Goal: Task Accomplishment & Management: Complete application form

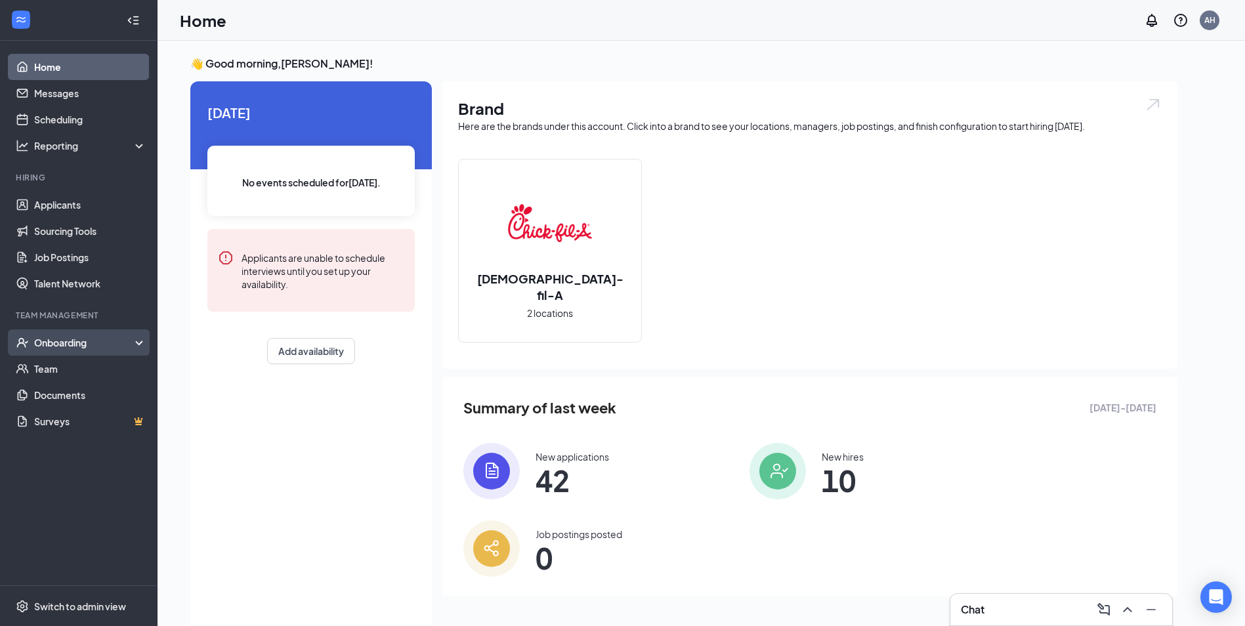
click at [41, 347] on div "Onboarding" at bounding box center [84, 342] width 101 height 13
click at [68, 369] on link "Overview" at bounding box center [90, 369] width 112 height 26
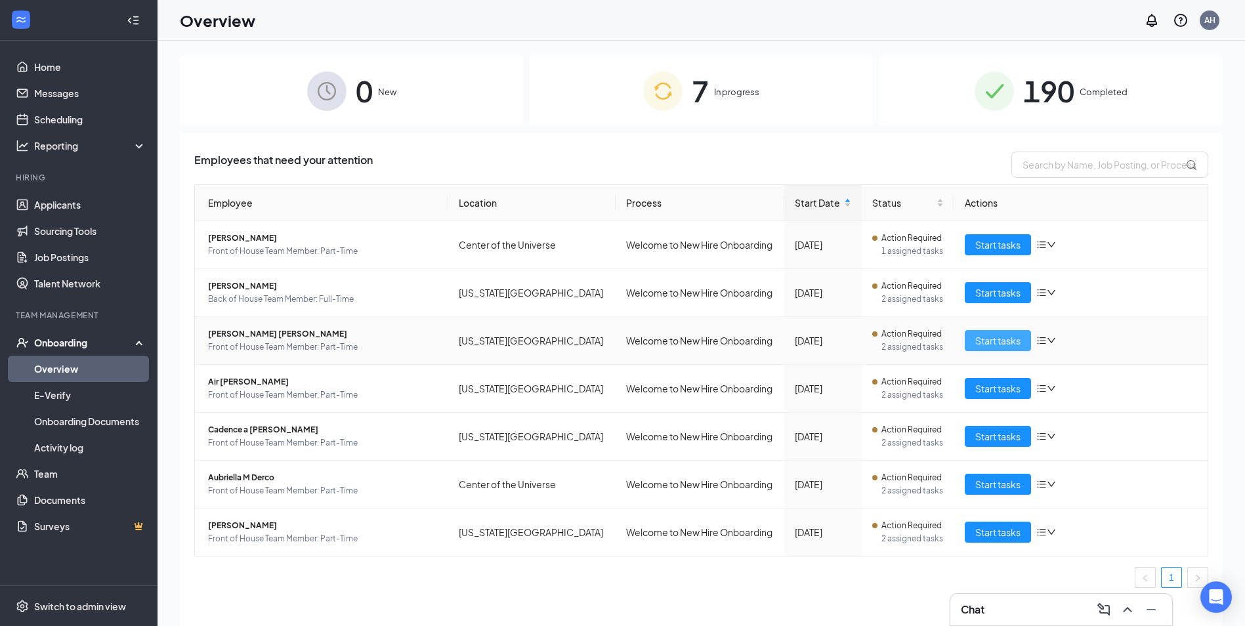
click at [987, 345] on span "Start tasks" at bounding box center [997, 340] width 45 height 14
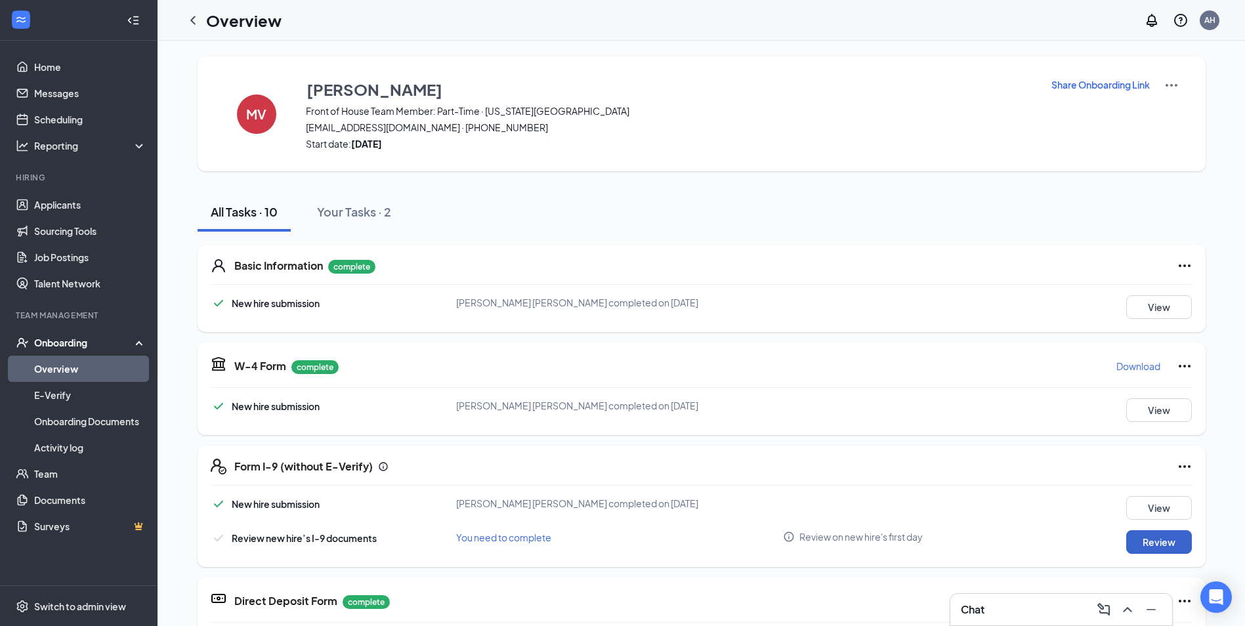
click at [1168, 539] on button "Review" at bounding box center [1159, 542] width 66 height 24
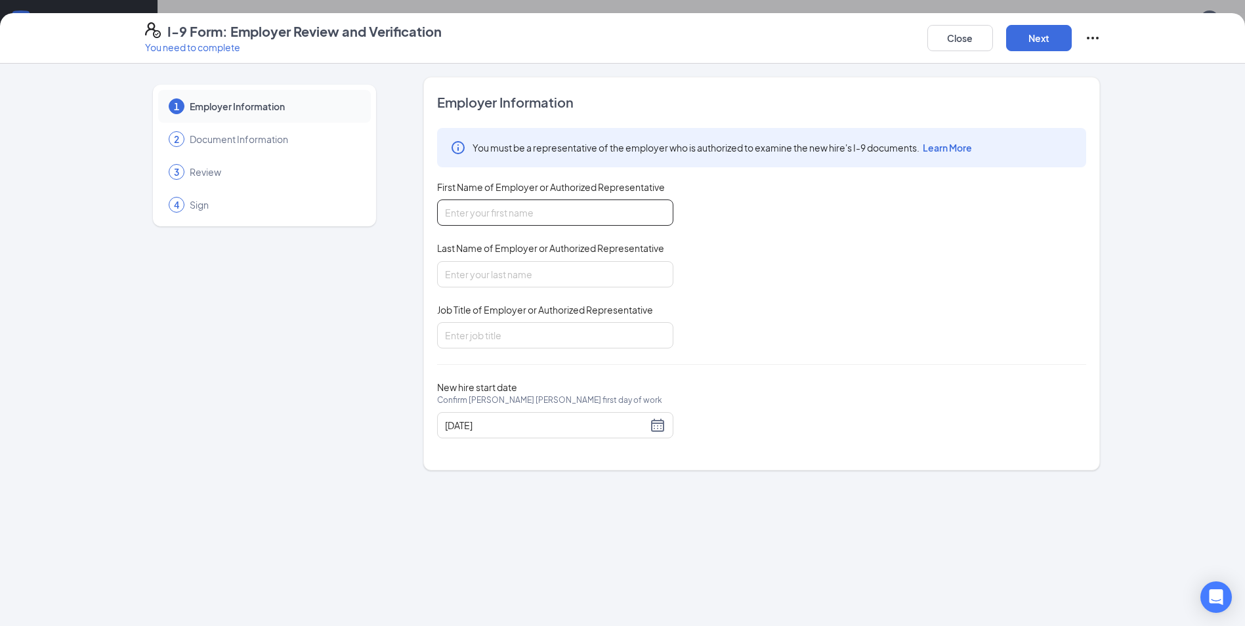
click at [510, 206] on input "First Name of Employer or Authorized Representative" at bounding box center [555, 213] width 236 height 26
type input "[PERSON_NAME]"
click at [436, 270] on div "Employer Information You must be a representative of the employer who is author…" at bounding box center [761, 274] width 677 height 394
click at [452, 271] on input "Last Name of Employer or Authorized Representative" at bounding box center [555, 274] width 236 height 26
type input "Hertless"
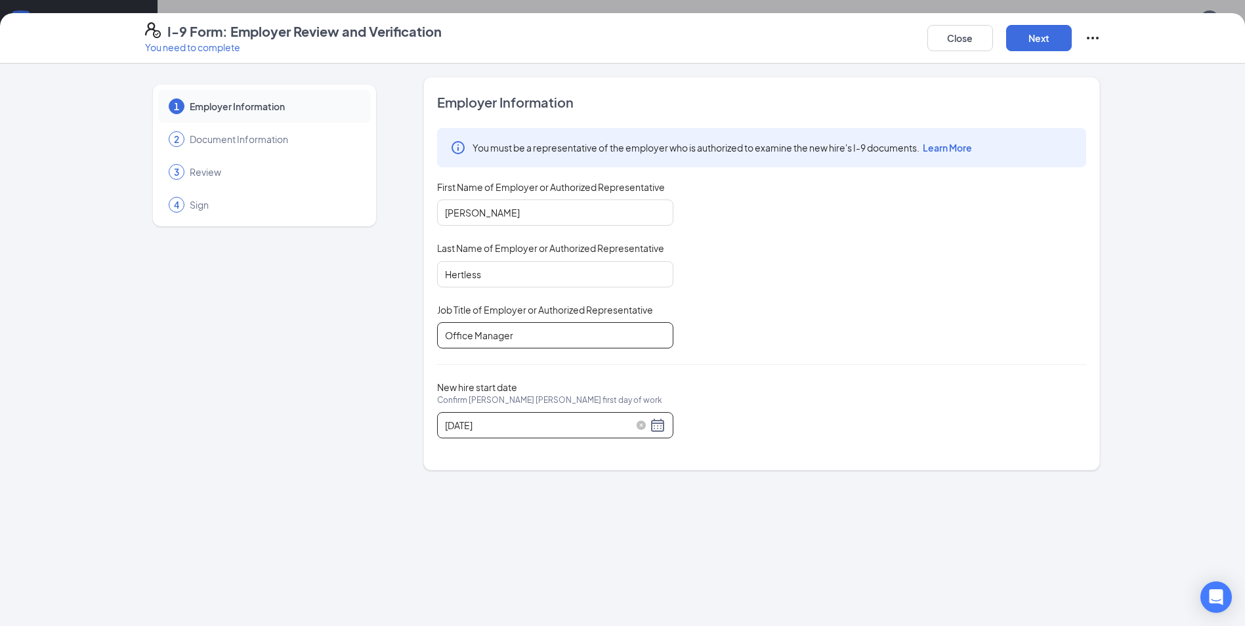
type input "Office Manager"
click at [659, 424] on div "[DATE]" at bounding box center [555, 425] width 221 height 16
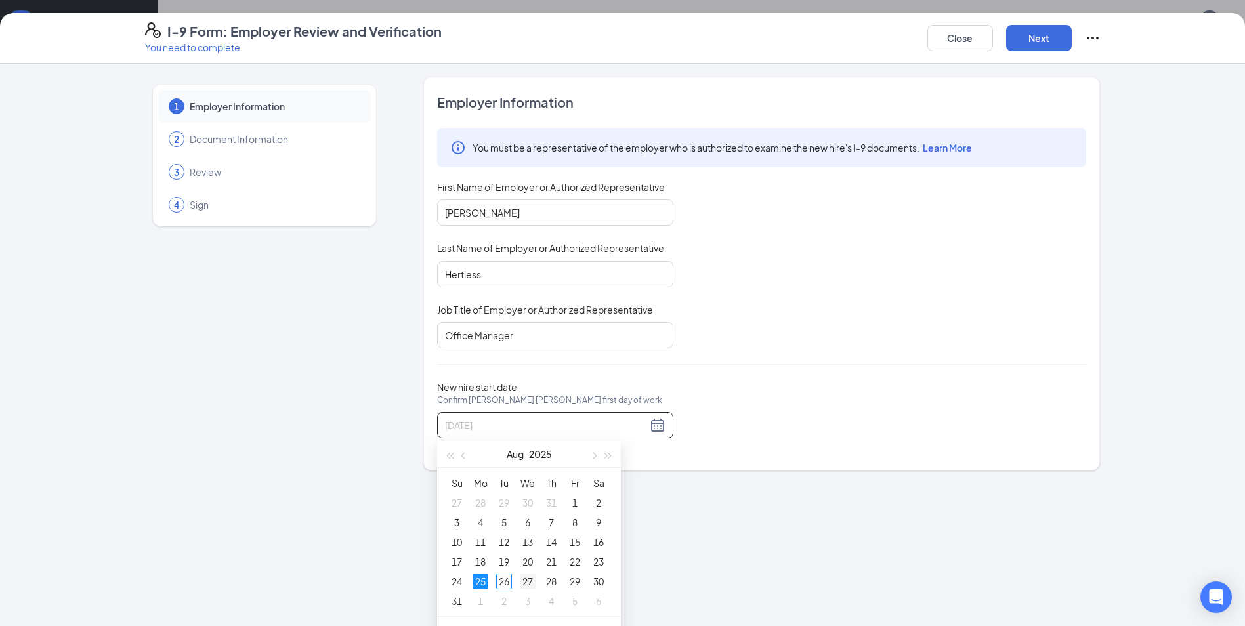
type input "[DATE]"
click at [530, 579] on div "27" at bounding box center [528, 582] width 16 height 16
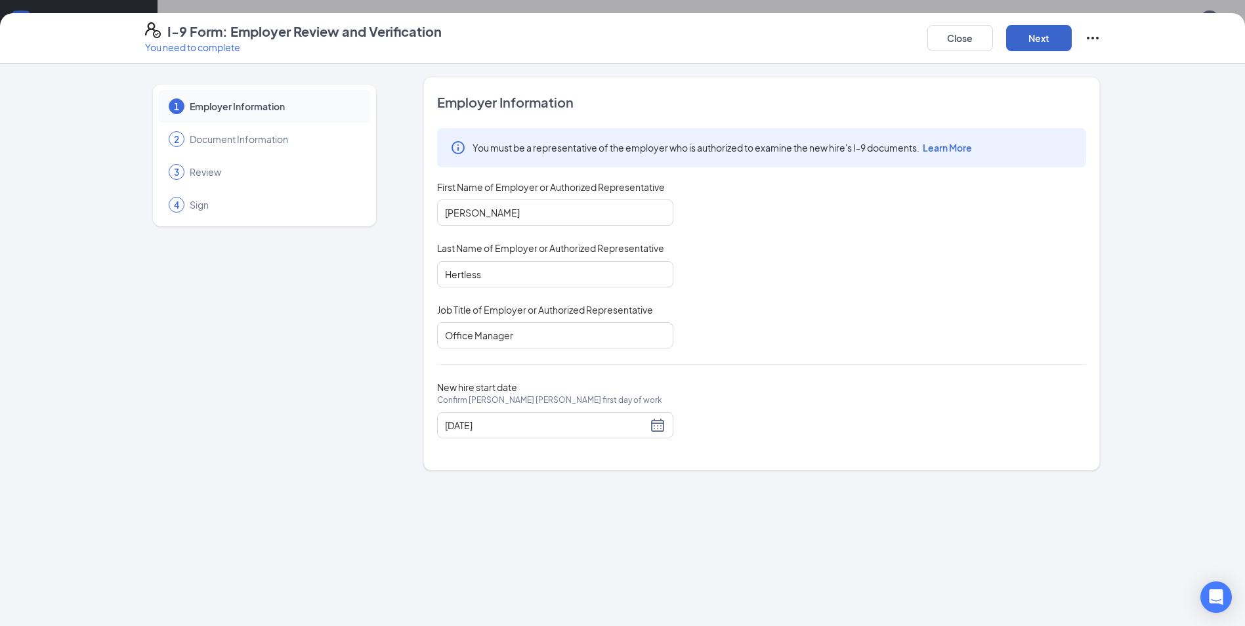
click at [1023, 42] on button "Next" at bounding box center [1039, 38] width 66 height 26
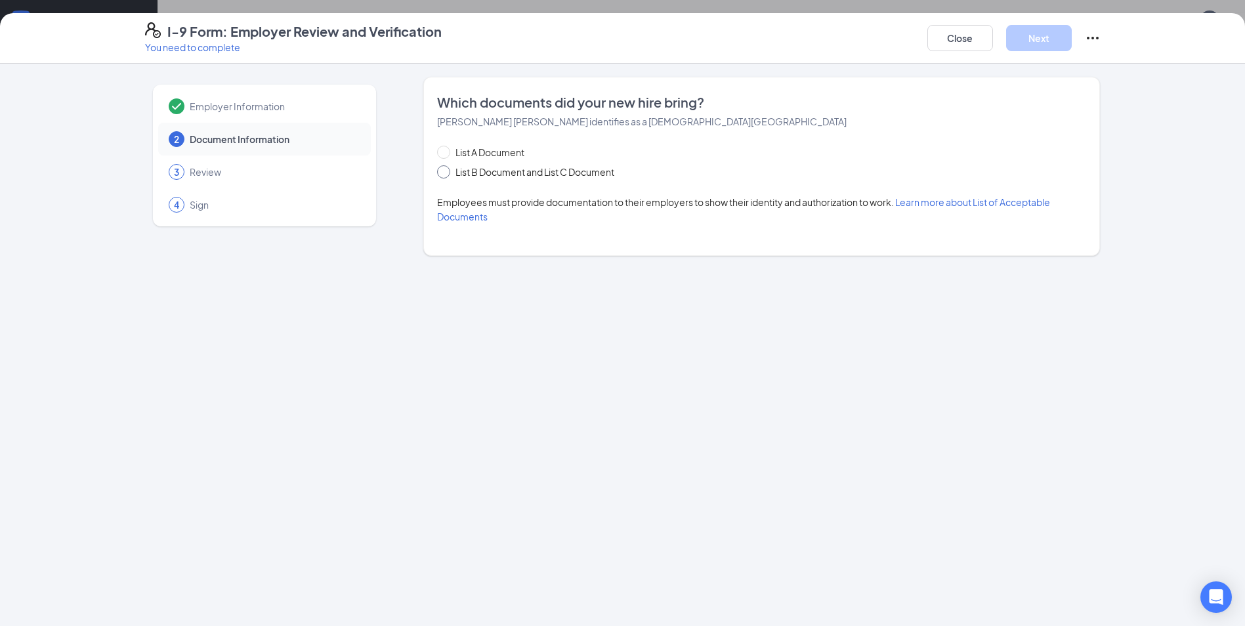
click at [450, 174] on span at bounding box center [443, 171] width 13 height 13
click at [446, 174] on input "List B Document and List C Document" at bounding box center [441, 169] width 9 height 9
radio input "true"
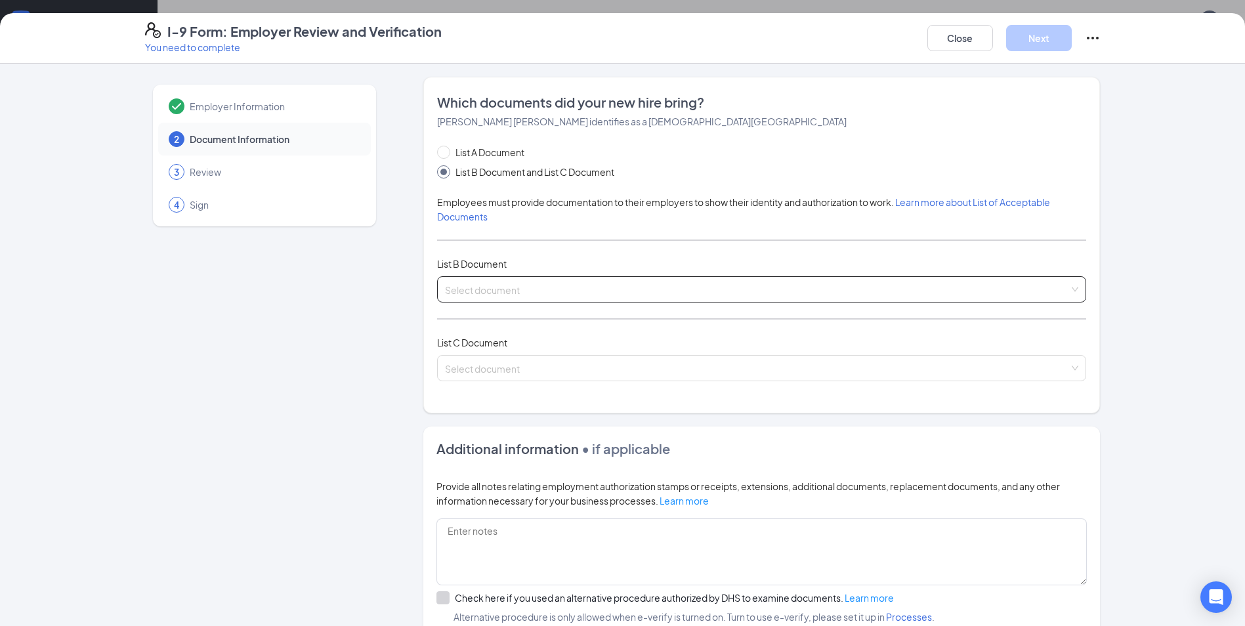
click at [501, 278] on input "search" at bounding box center [757, 287] width 624 height 20
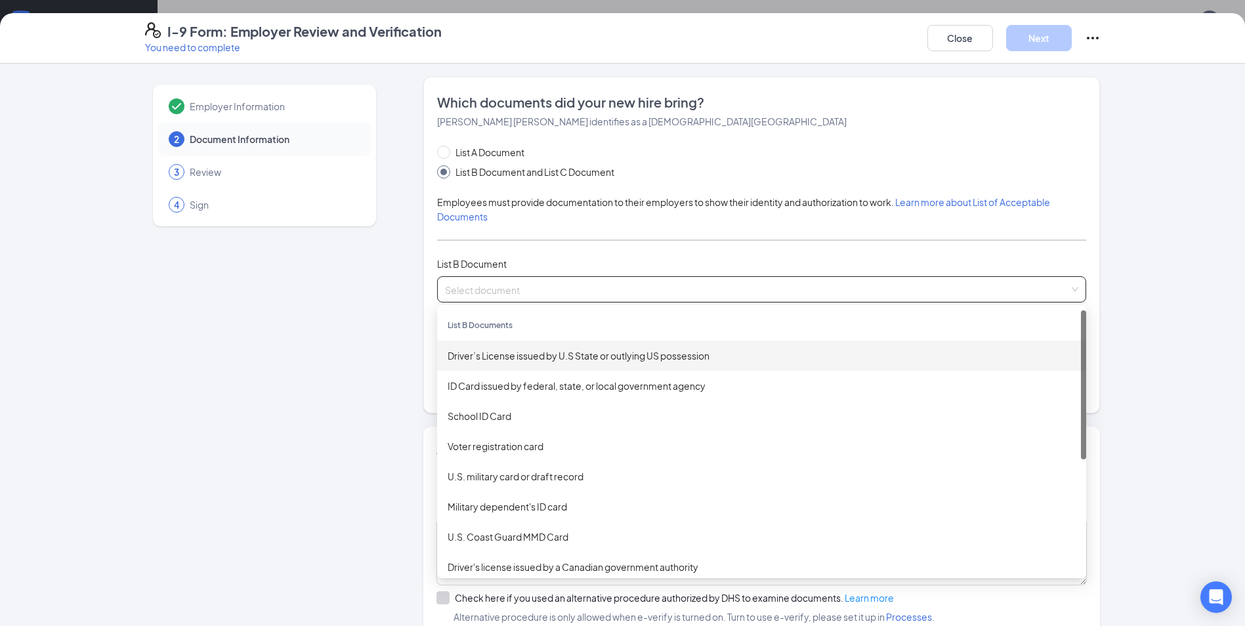
click at [503, 364] on div "Driver’s License issued by U.S State or outlying US possession" at bounding box center [761, 356] width 649 height 30
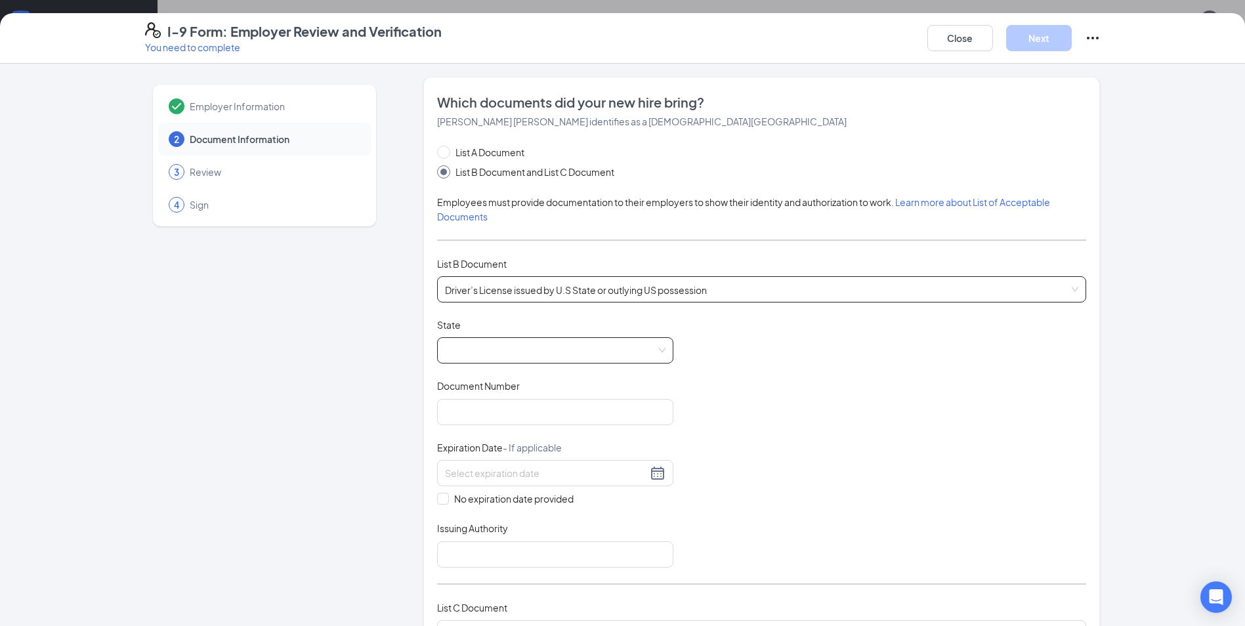
click at [503, 360] on span at bounding box center [555, 350] width 221 height 25
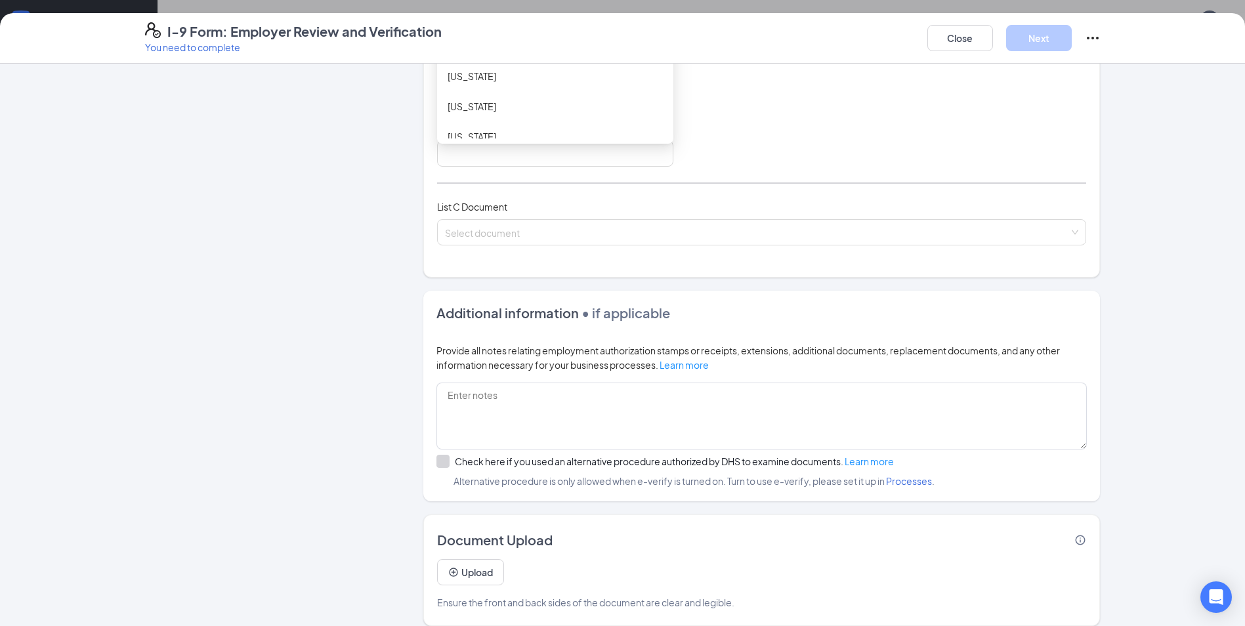
scroll to position [414, 0]
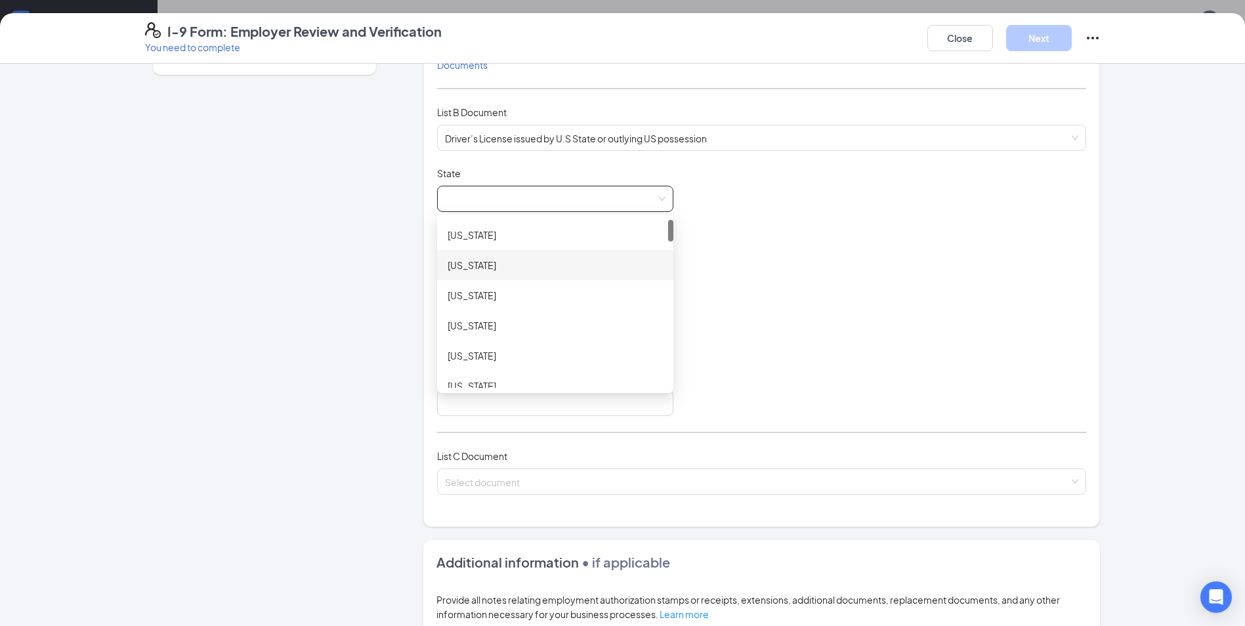
click at [570, 274] on div "[US_STATE]" at bounding box center [555, 265] width 236 height 30
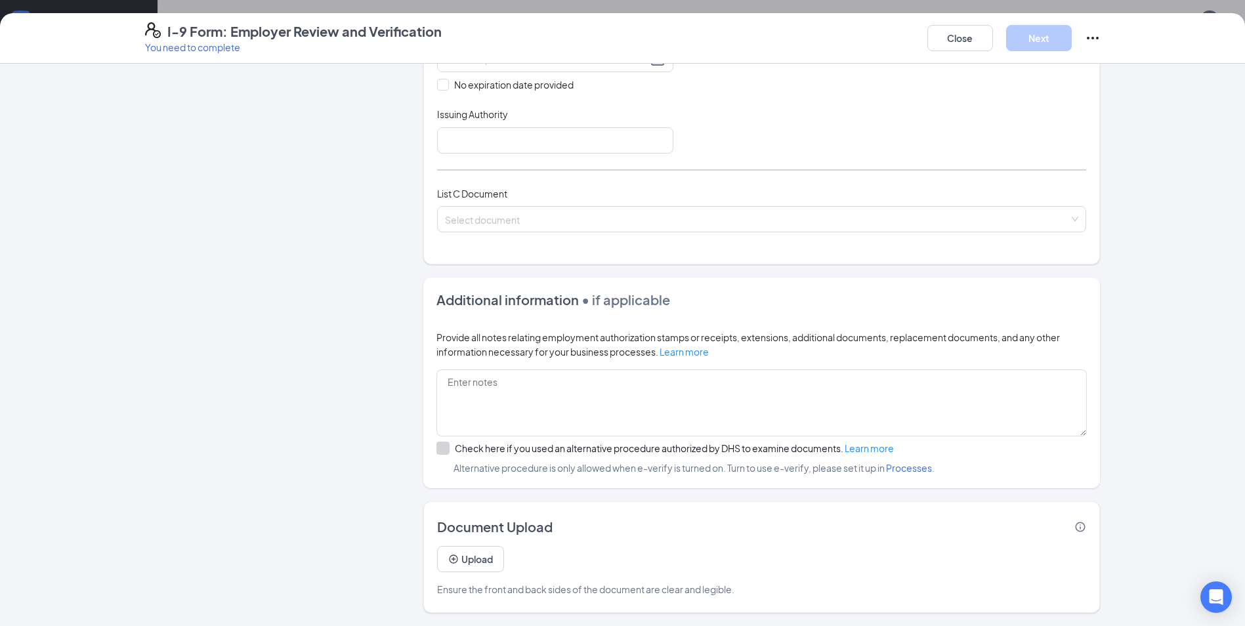
scroll to position [20, 0]
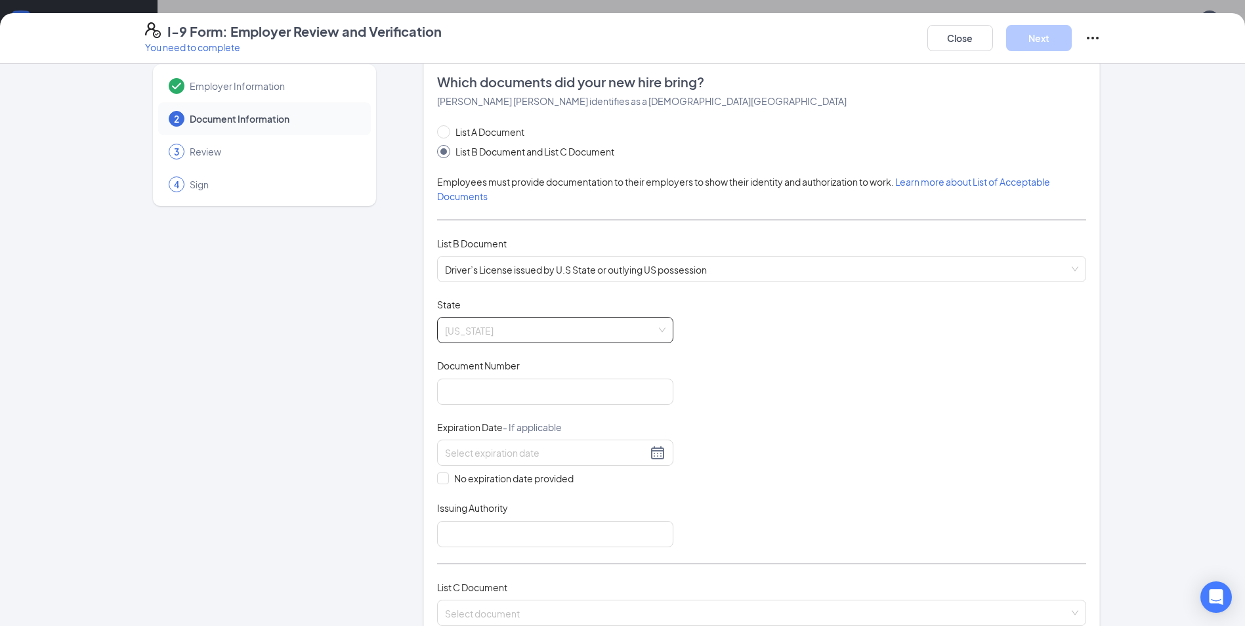
click at [555, 324] on span "[US_STATE]" at bounding box center [555, 330] width 221 height 25
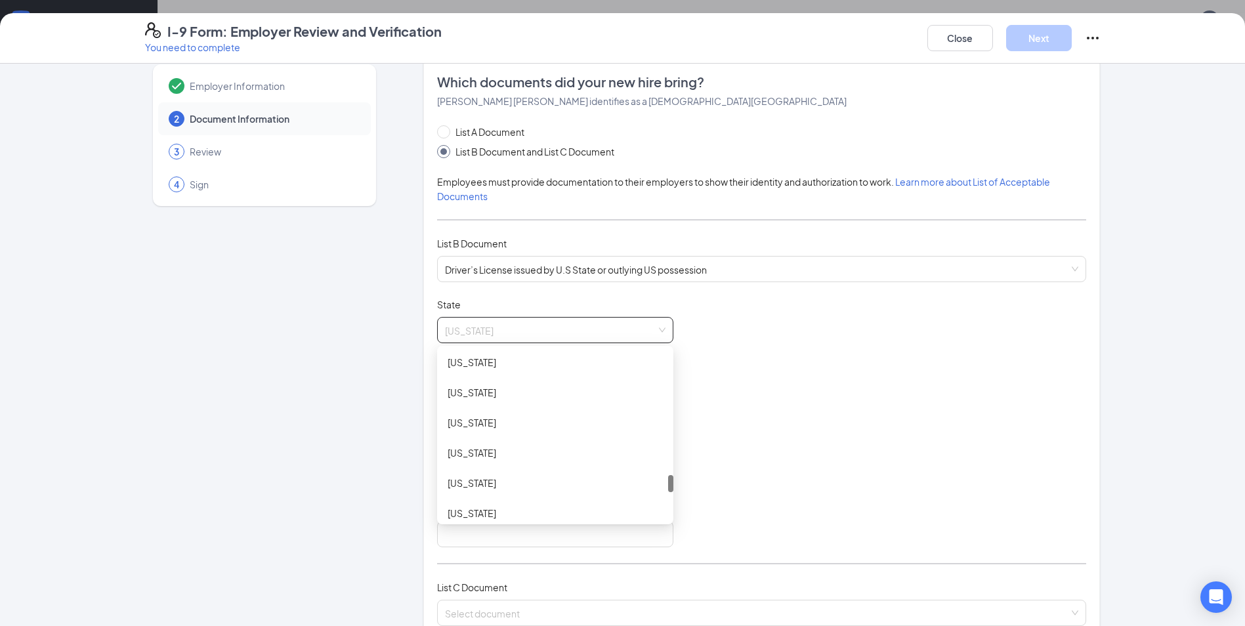
scroll to position [1444, 0]
click at [478, 400] on div "[US_STATE]" at bounding box center [555, 402] width 215 height 14
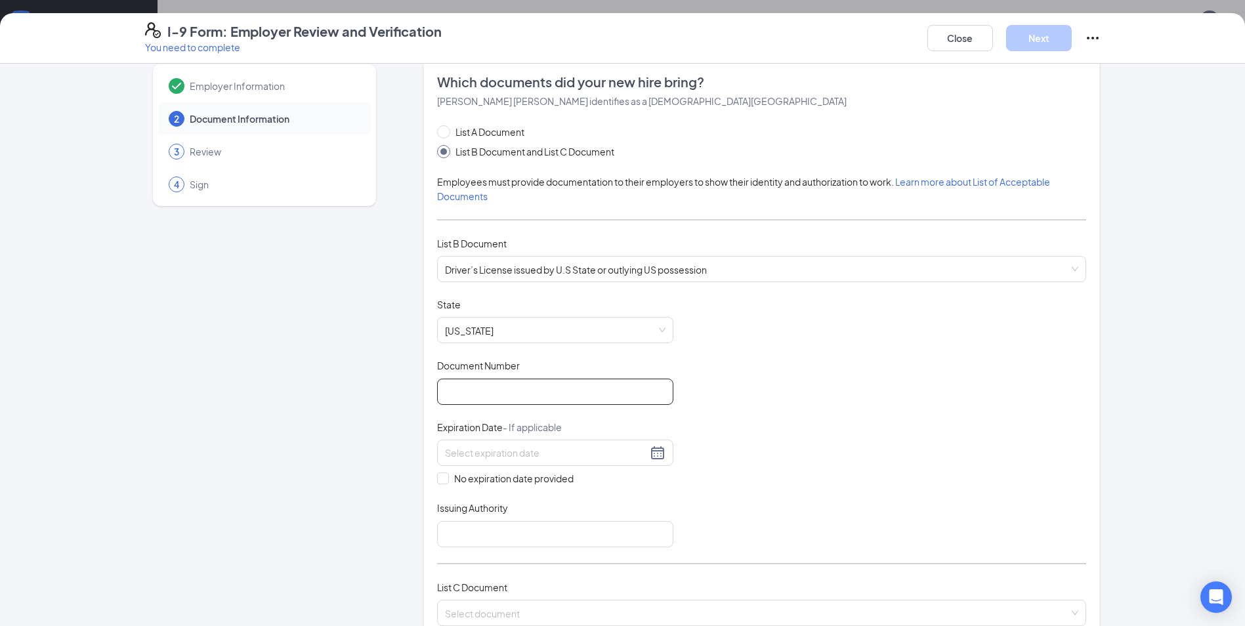
click at [580, 385] on input "Document Number" at bounding box center [555, 392] width 236 height 26
type input "T62034848"
click at [543, 447] on input at bounding box center [546, 453] width 202 height 14
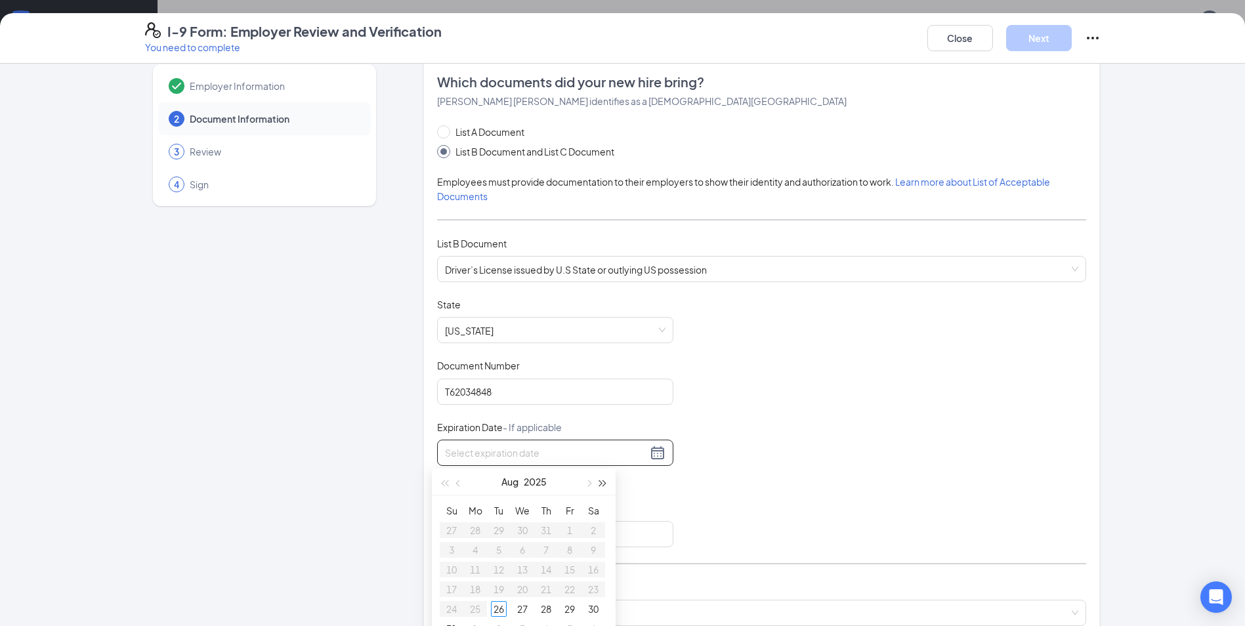
click at [604, 483] on span "button" at bounding box center [603, 484] width 7 height 7
type input "[DATE]"
click at [597, 588] on div "22" at bounding box center [594, 590] width 16 height 16
click at [558, 532] on input "Issuing Authority" at bounding box center [555, 534] width 236 height 26
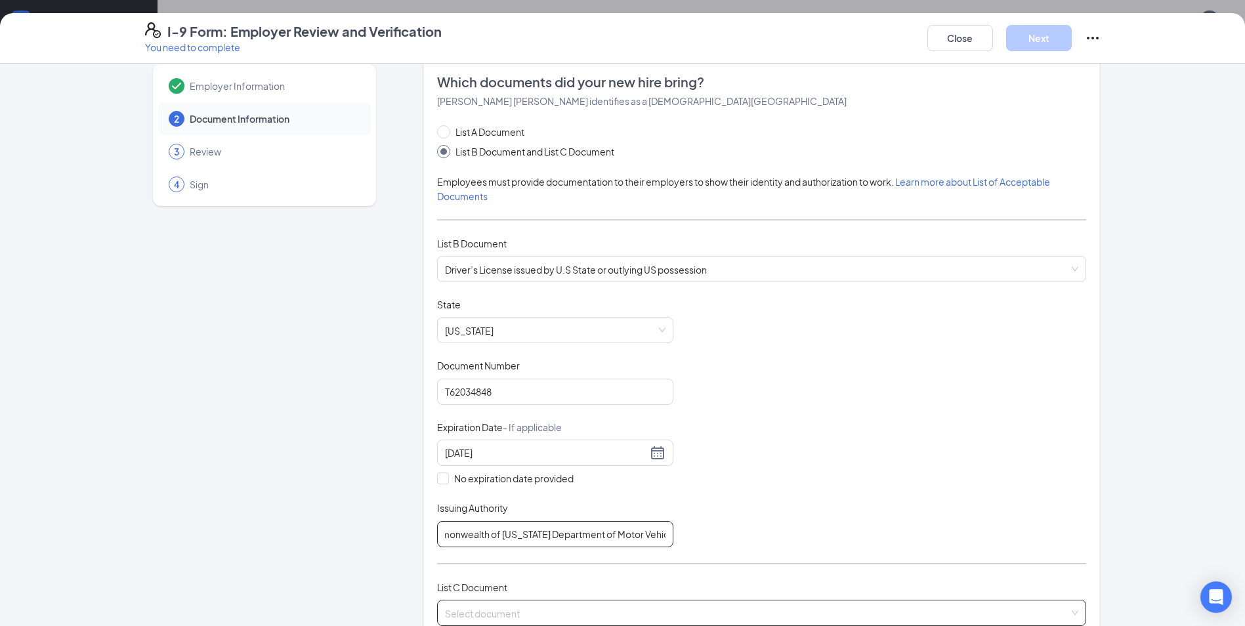
scroll to position [86, 0]
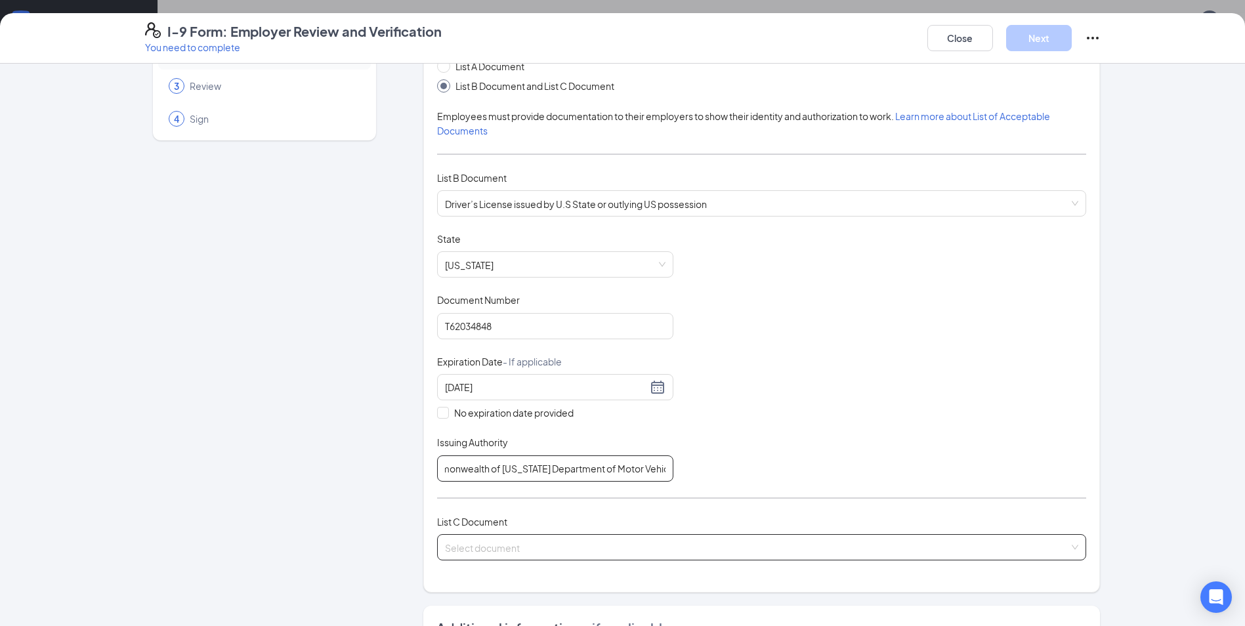
type input "Commonwealth of [US_STATE] Department of Motor Vehicles"
click at [536, 550] on input "search" at bounding box center [757, 545] width 624 height 20
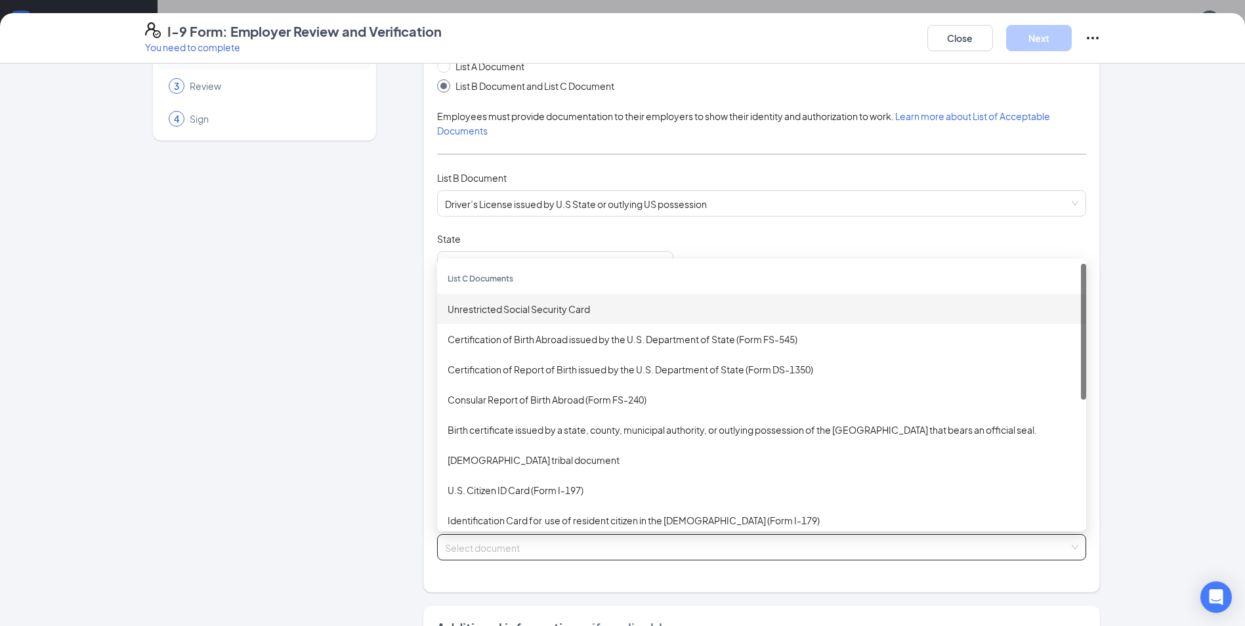
click at [535, 312] on div "Unrestricted Social Security Card" at bounding box center [762, 309] width 628 height 14
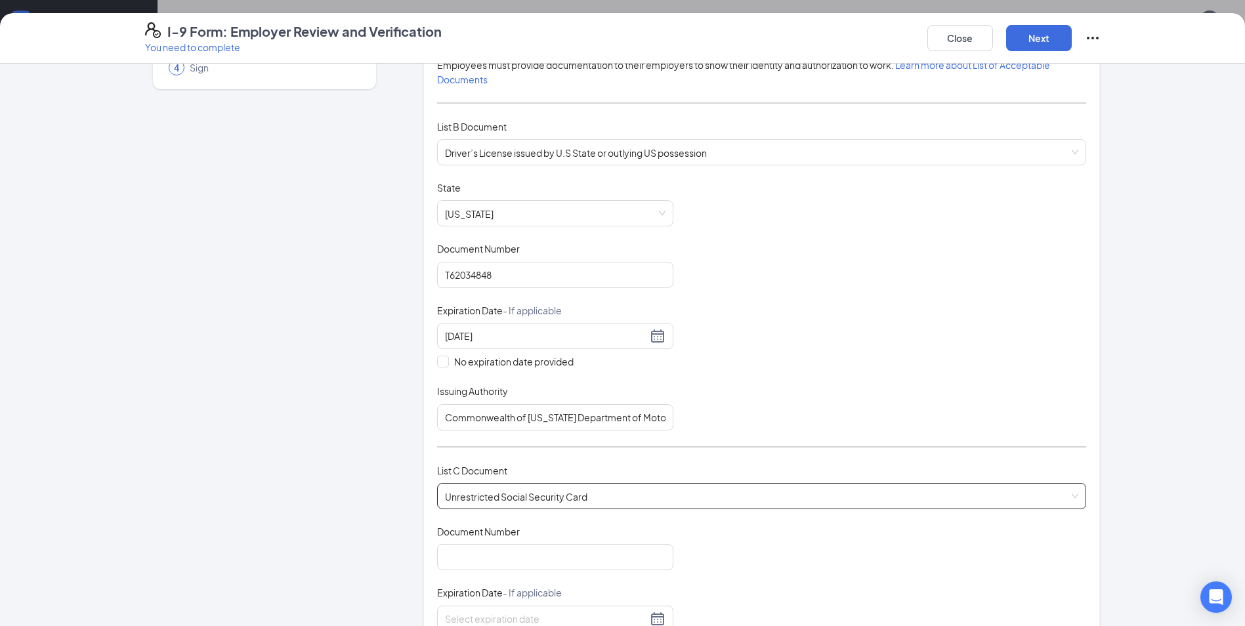
scroll to position [217, 0]
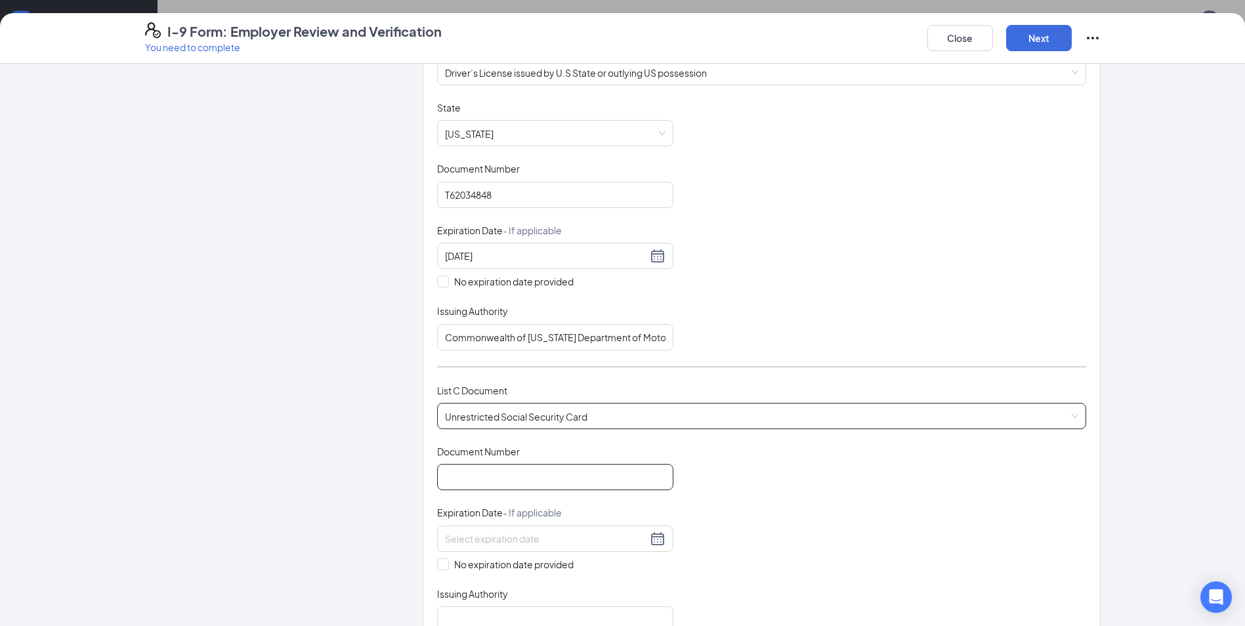
click at [475, 479] on input "Document Number" at bounding box center [555, 477] width 236 height 26
type input "090604244"
click at [437, 570] on span at bounding box center [443, 565] width 12 height 12
click at [437, 568] on input "No expiration date provided" at bounding box center [441, 563] width 9 height 9
checkbox input "true"
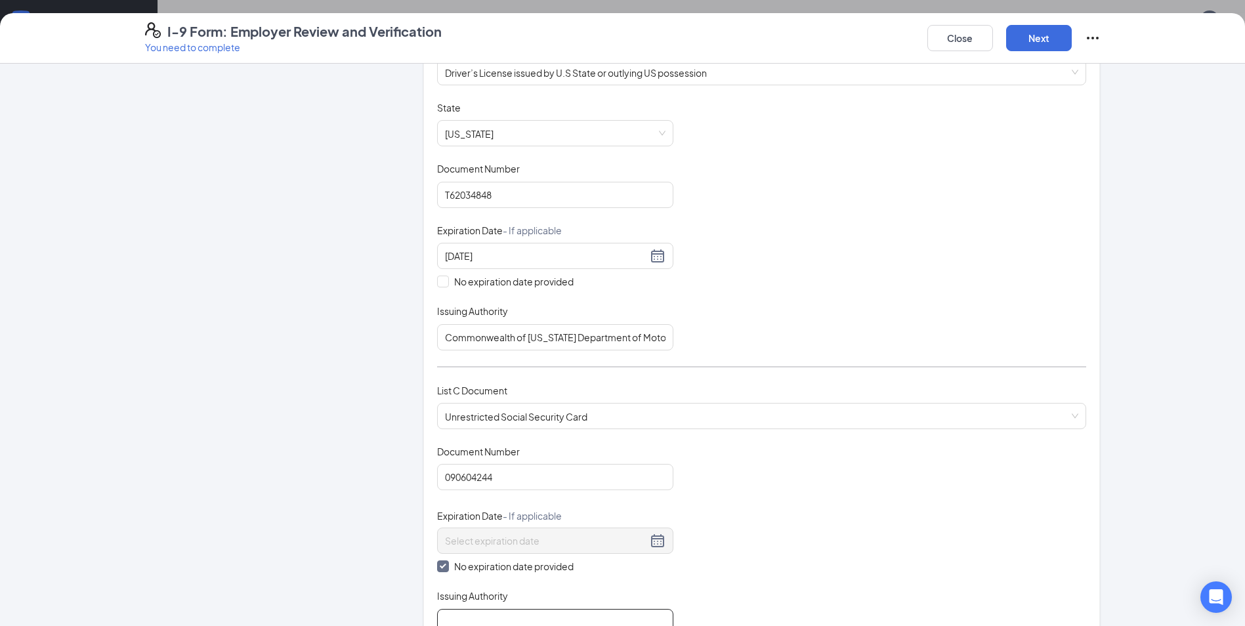
scroll to position [480, 0]
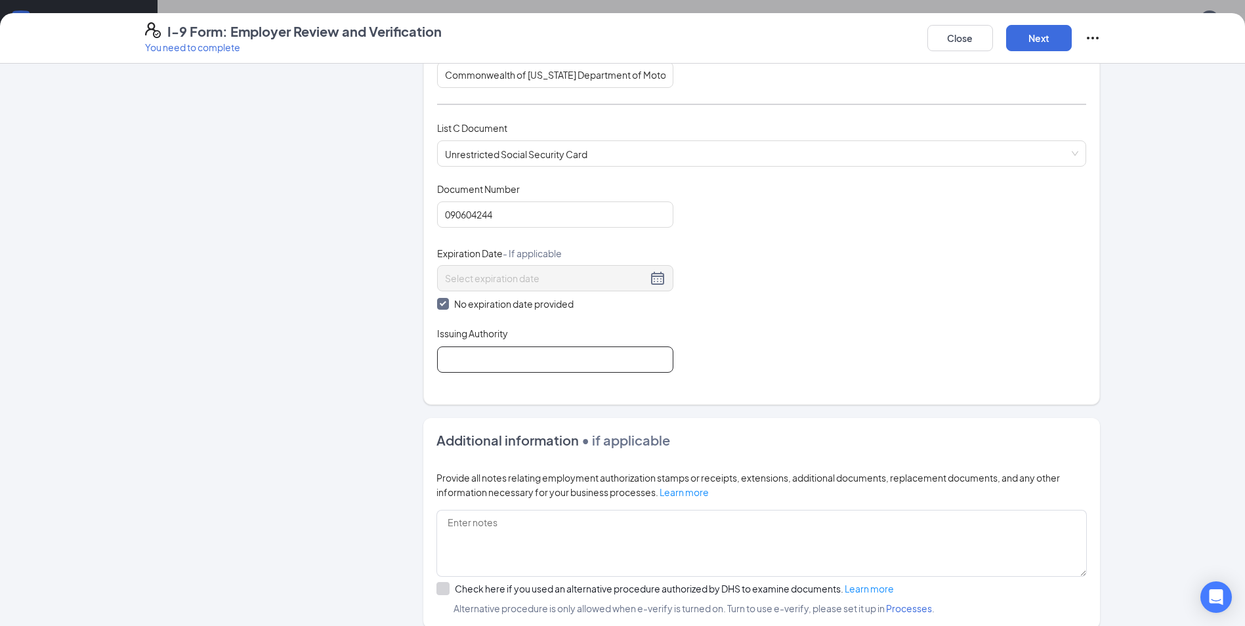
click at [476, 362] on input "Issuing Authority" at bounding box center [555, 360] width 236 height 26
type input "United States Social Security Administration"
click at [1048, 49] on button "Next" at bounding box center [1039, 38] width 66 height 26
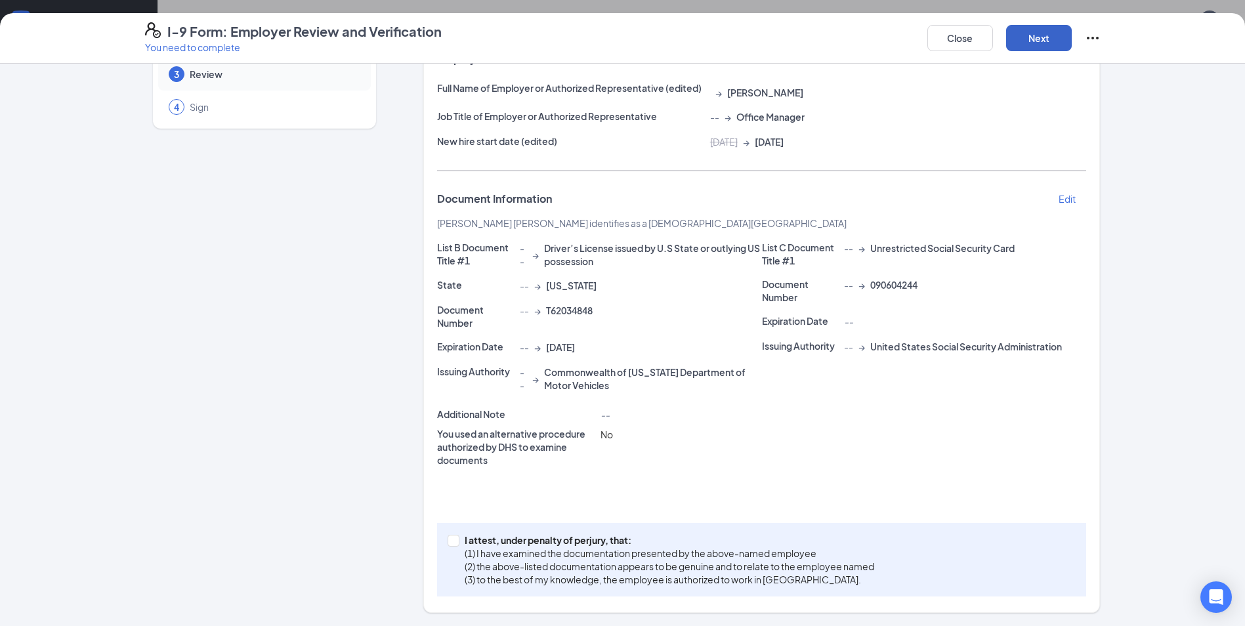
scroll to position [98, 0]
click at [452, 538] on span at bounding box center [454, 541] width 12 height 12
click at [452, 538] on input "I attest, under penalty of [PERSON_NAME], that: (1) I have examined the documen…" at bounding box center [452, 539] width 9 height 9
checkbox input "true"
click at [1042, 37] on button "Next" at bounding box center [1039, 38] width 66 height 26
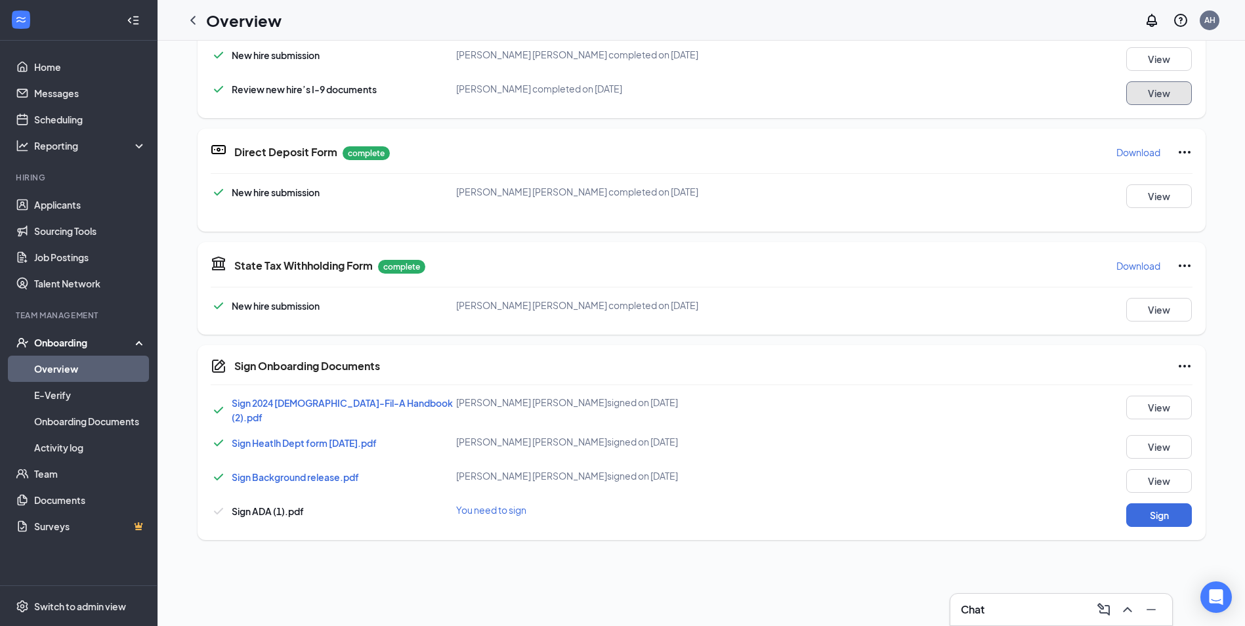
scroll to position [477, 0]
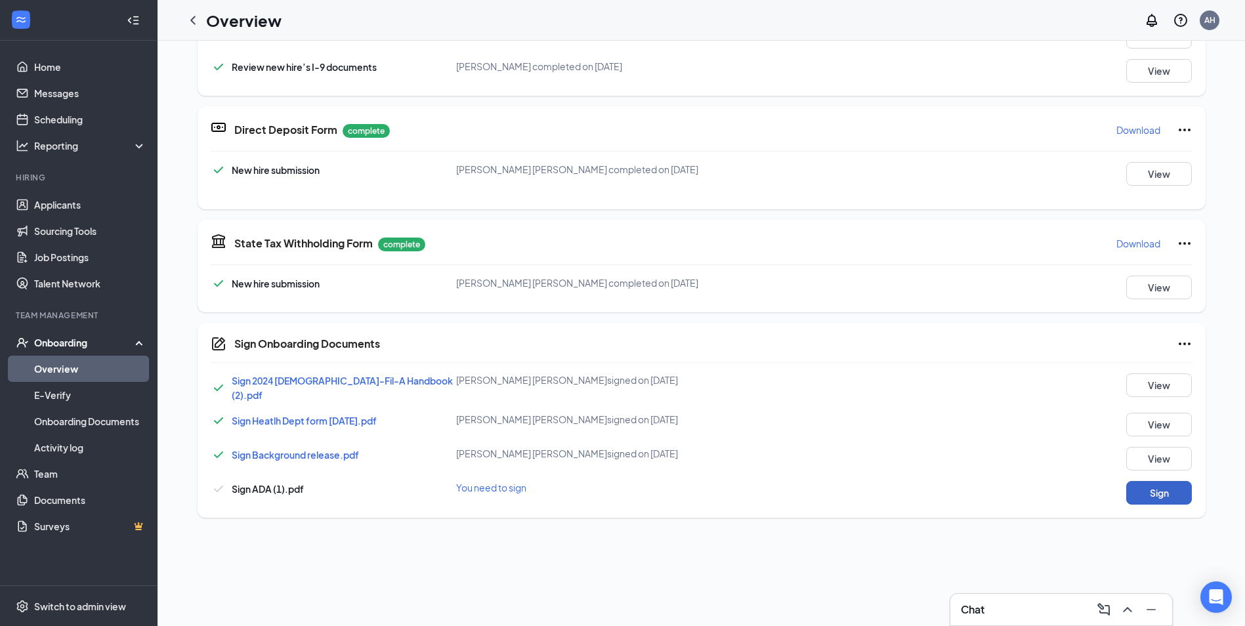
click at [1158, 483] on button "Sign" at bounding box center [1159, 493] width 66 height 24
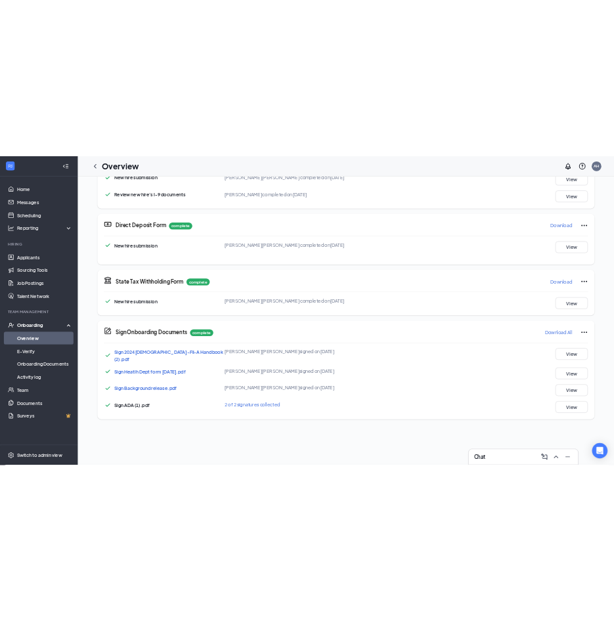
scroll to position [471, 0]
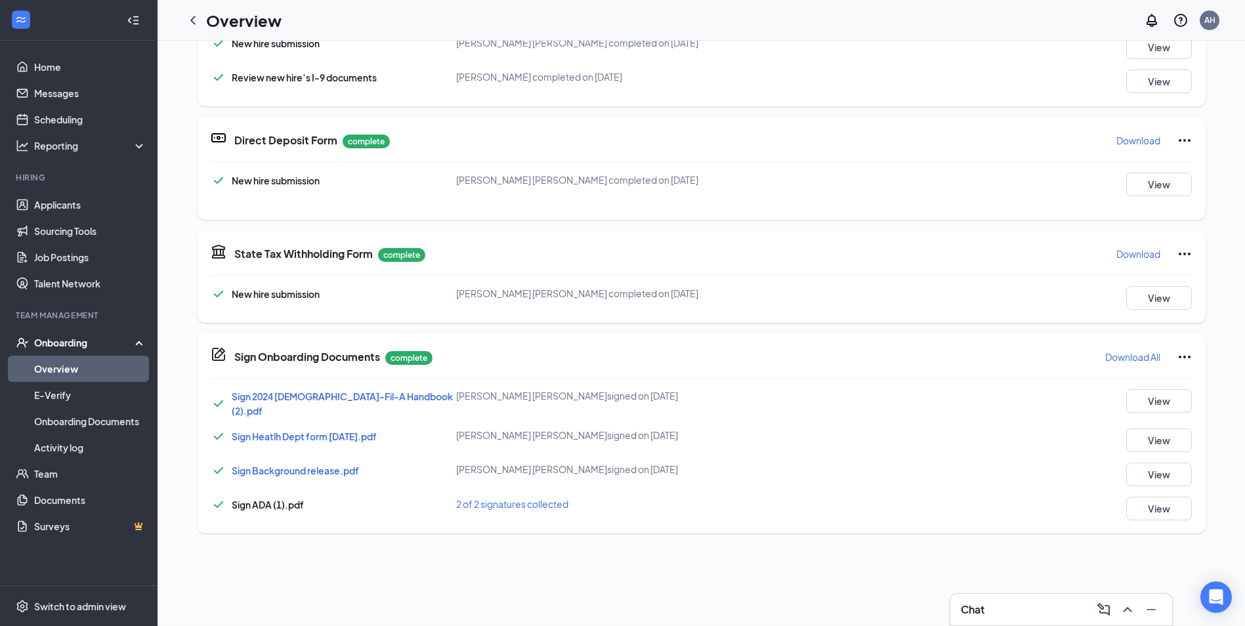
click at [765, 235] on div "Sign Onboarding Documents [PERSON_NAME] [PERSON_NAME] completed on [DATE] Close…" at bounding box center [622, 313] width 1245 height 626
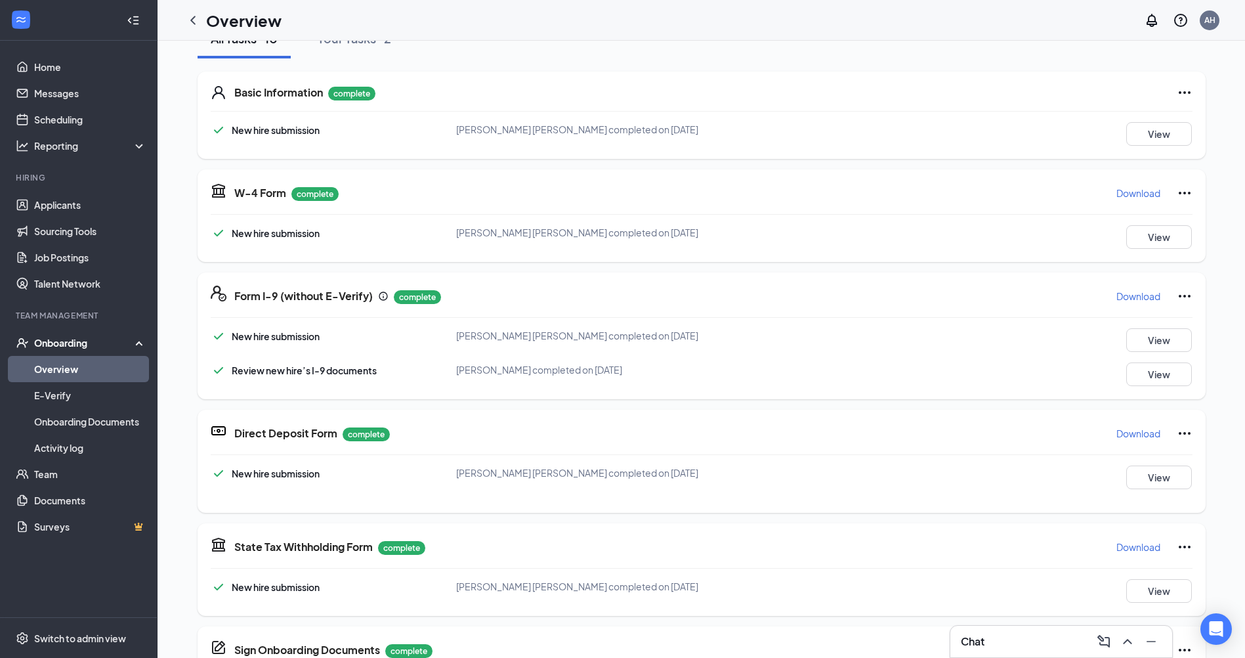
scroll to position [0, 0]
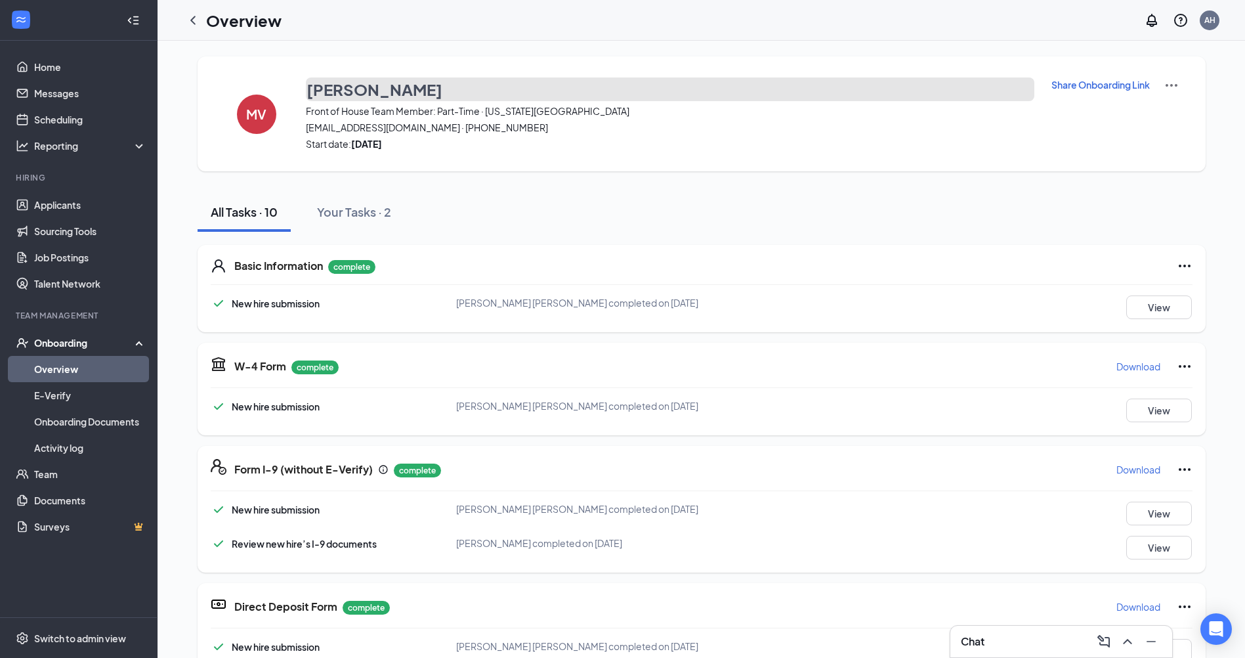
click at [360, 88] on h3 "[PERSON_NAME]" at bounding box center [375, 89] width 136 height 22
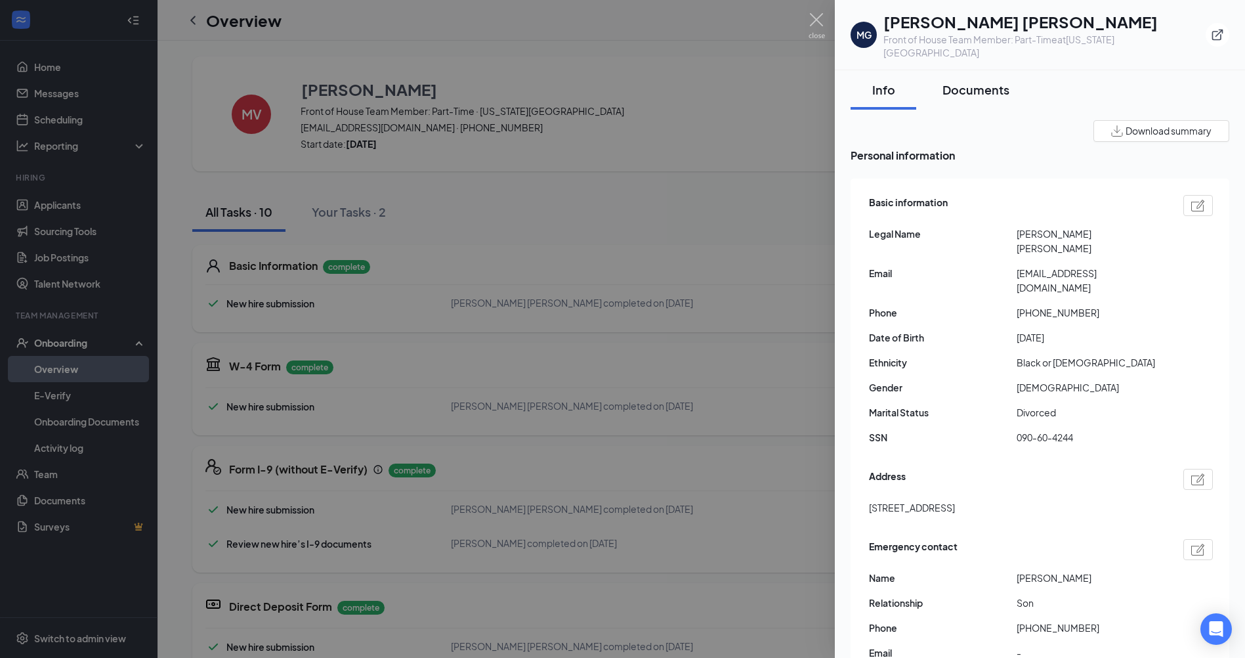
click at [985, 81] on div "Documents" at bounding box center [976, 89] width 67 height 16
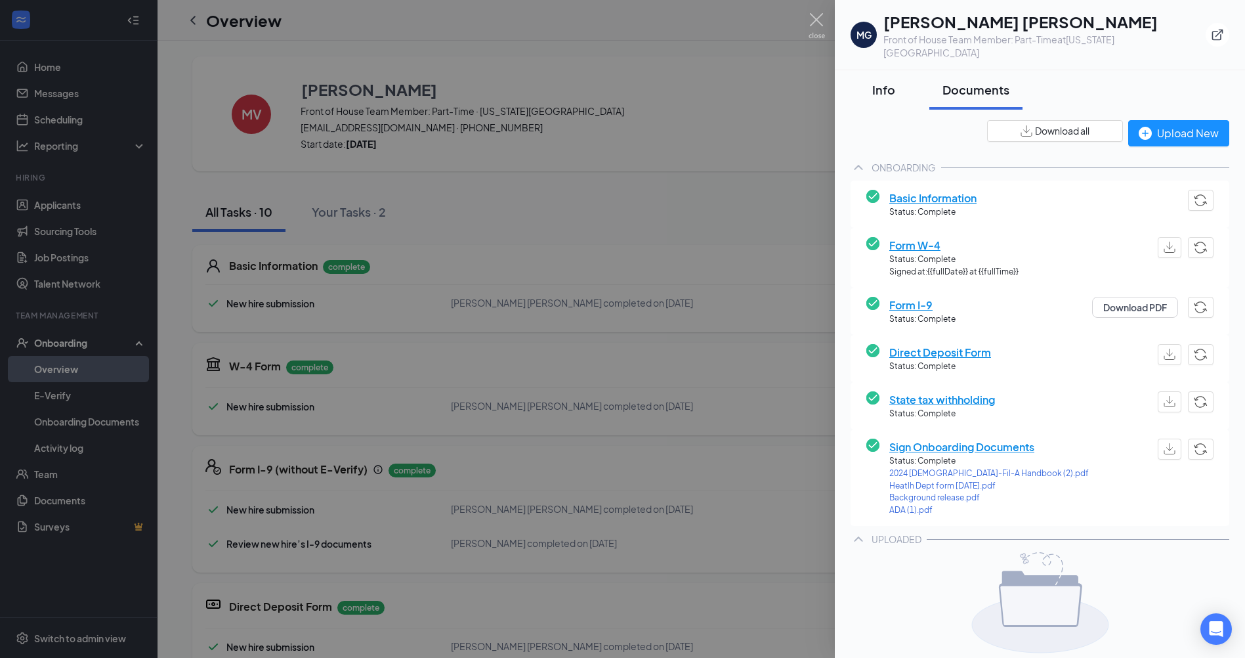
click at [891, 81] on div "Info" at bounding box center [883, 89] width 39 height 16
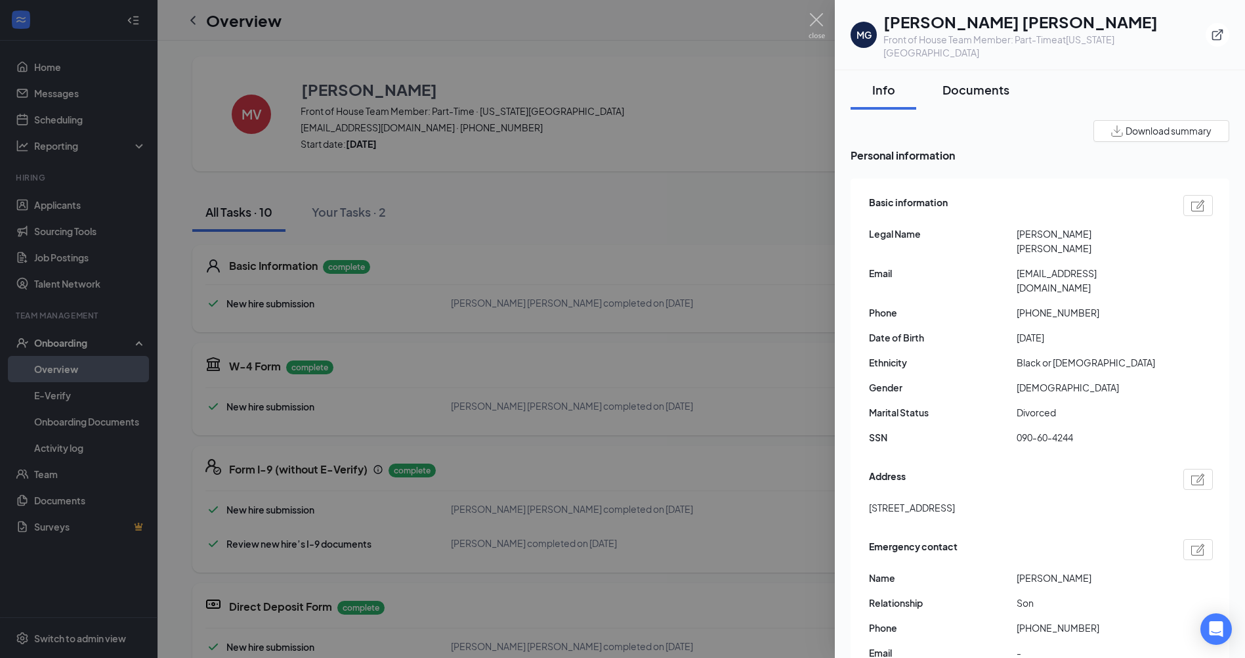
click at [973, 81] on div "Documents" at bounding box center [976, 89] width 67 height 16
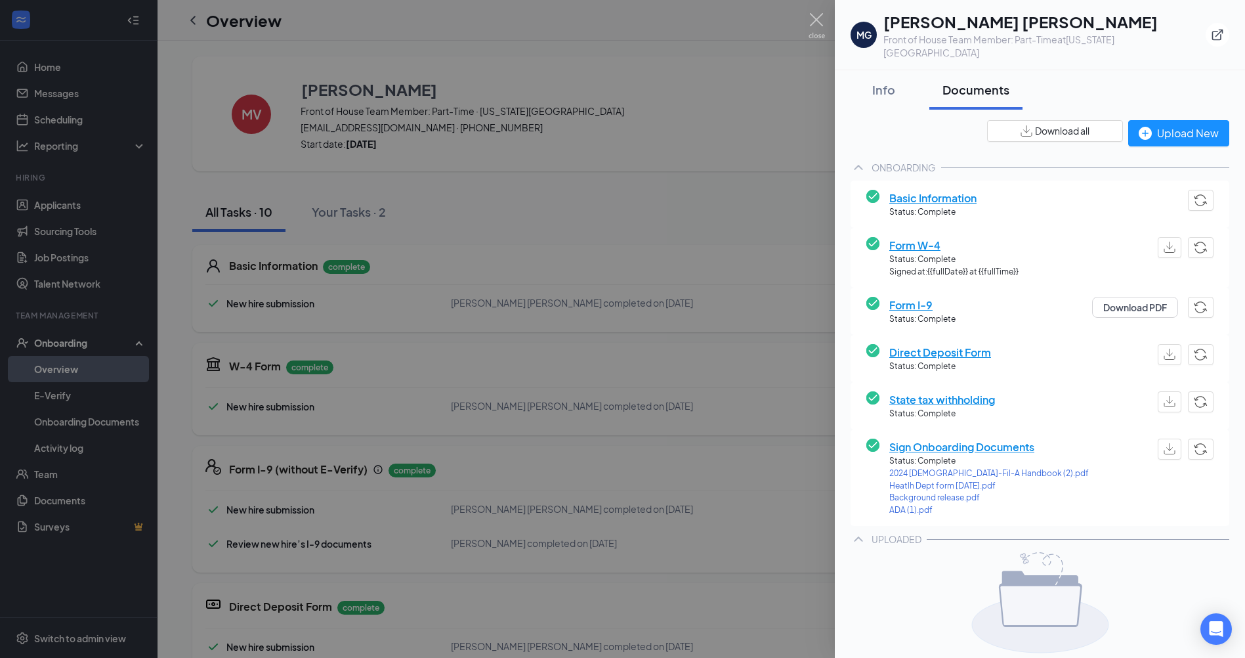
click at [933, 344] on span "Direct Deposit Form" at bounding box center [940, 352] width 102 height 16
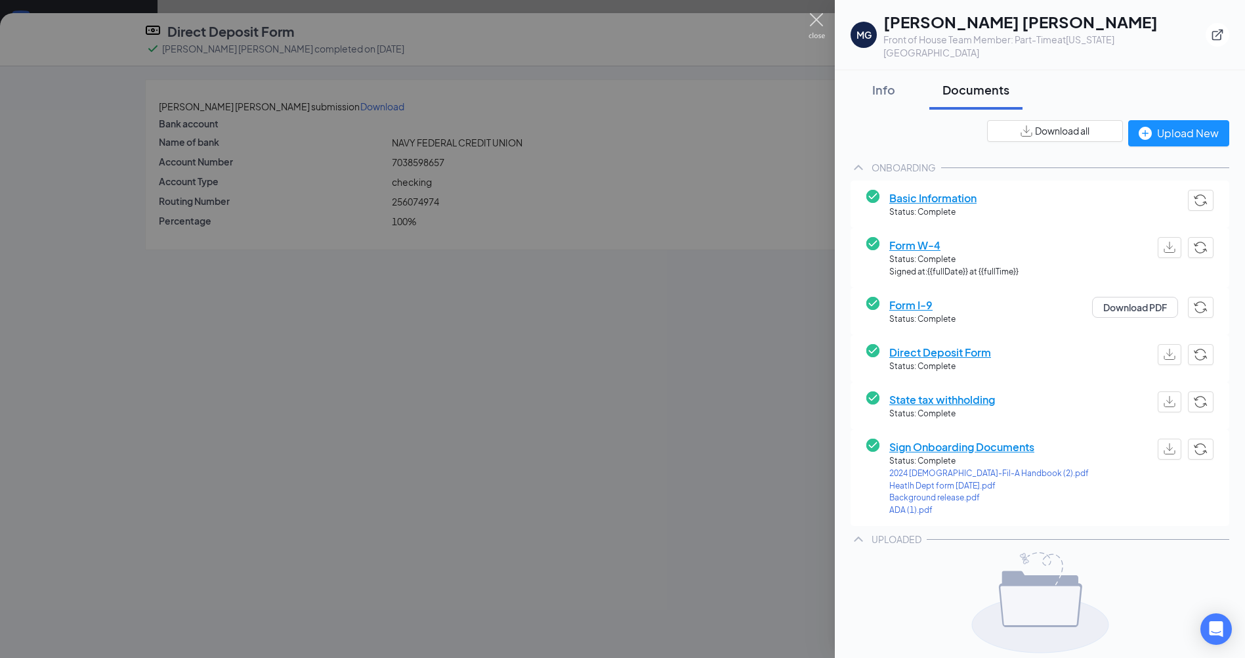
click at [820, 16] on img at bounding box center [817, 26] width 16 height 26
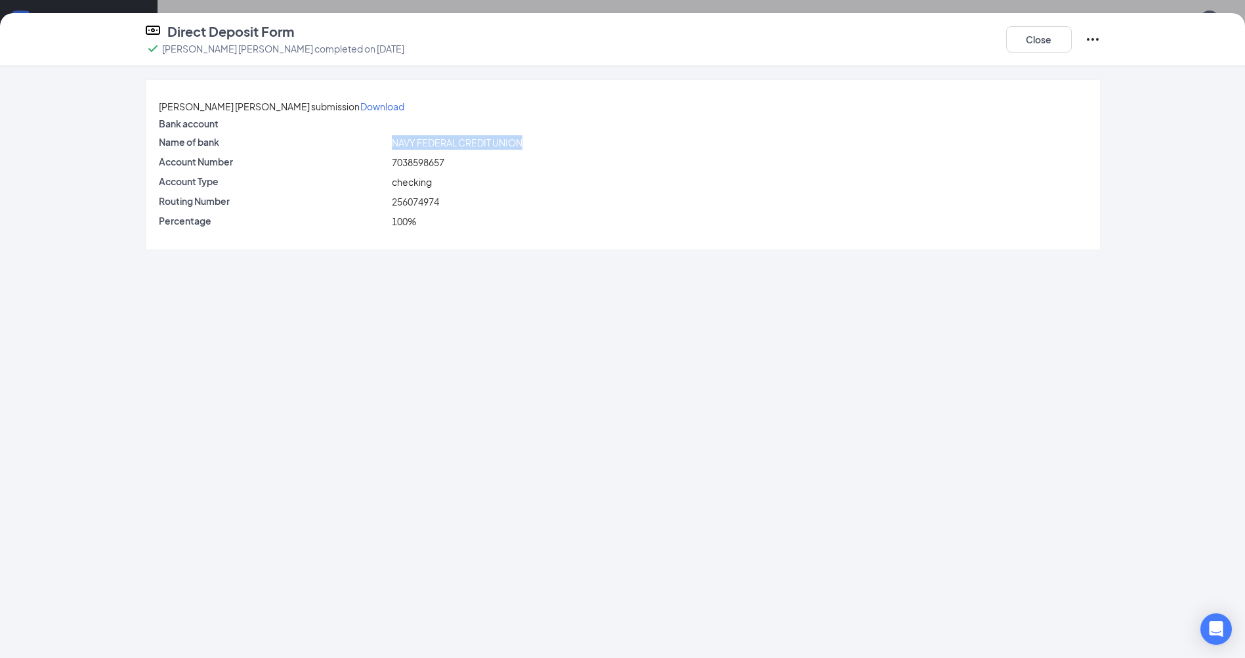
drag, startPoint x: 416, startPoint y: 154, endPoint x: 548, endPoint y: 160, distance: 132.1
click at [548, 150] on div "NAVY FEDERAL CREDIT UNION" at bounding box center [739, 142] width 700 height 14
drag, startPoint x: 548, startPoint y: 160, endPoint x: 540, endPoint y: 160, distance: 8.5
copy span "NAVY FEDERAL CREDIT UNION"
drag, startPoint x: 471, startPoint y: 210, endPoint x: 418, endPoint y: 211, distance: 52.5
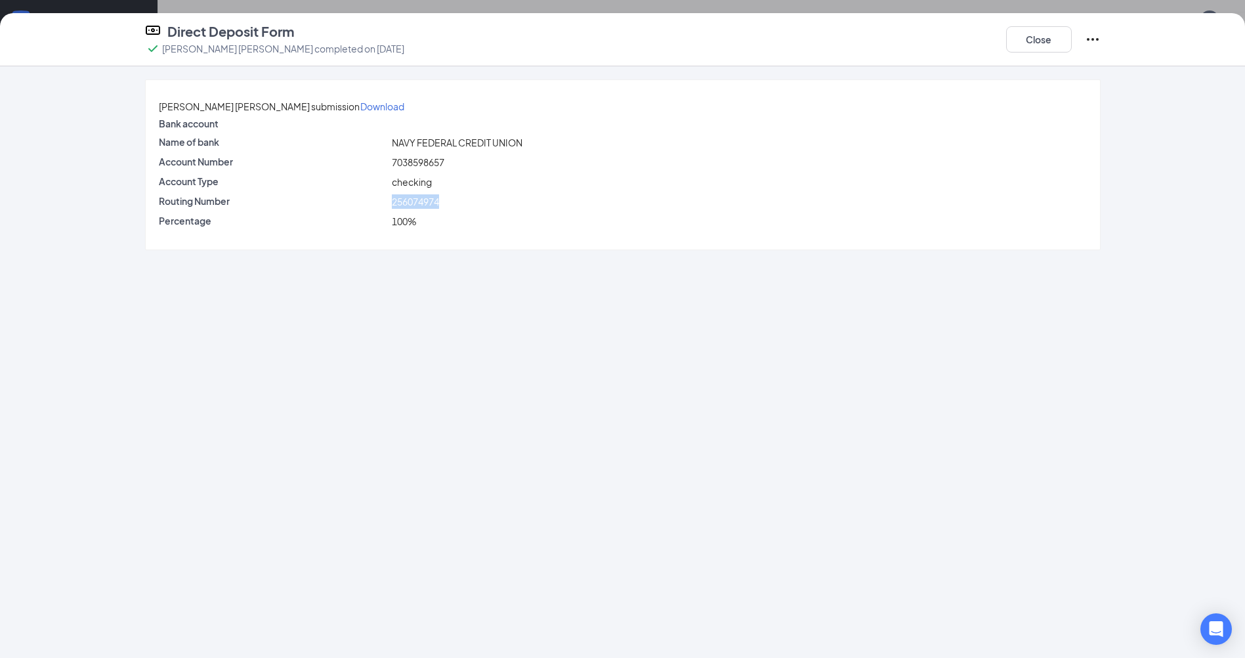
click at [418, 209] on div "256074974" at bounding box center [739, 201] width 700 height 14
copy span "256074974"
drag, startPoint x: 477, startPoint y: 180, endPoint x: 419, endPoint y: 173, distance: 58.1
click at [419, 169] on div "7038598657" at bounding box center [739, 162] width 700 height 14
drag, startPoint x: 423, startPoint y: 170, endPoint x: 732, endPoint y: 149, distance: 309.9
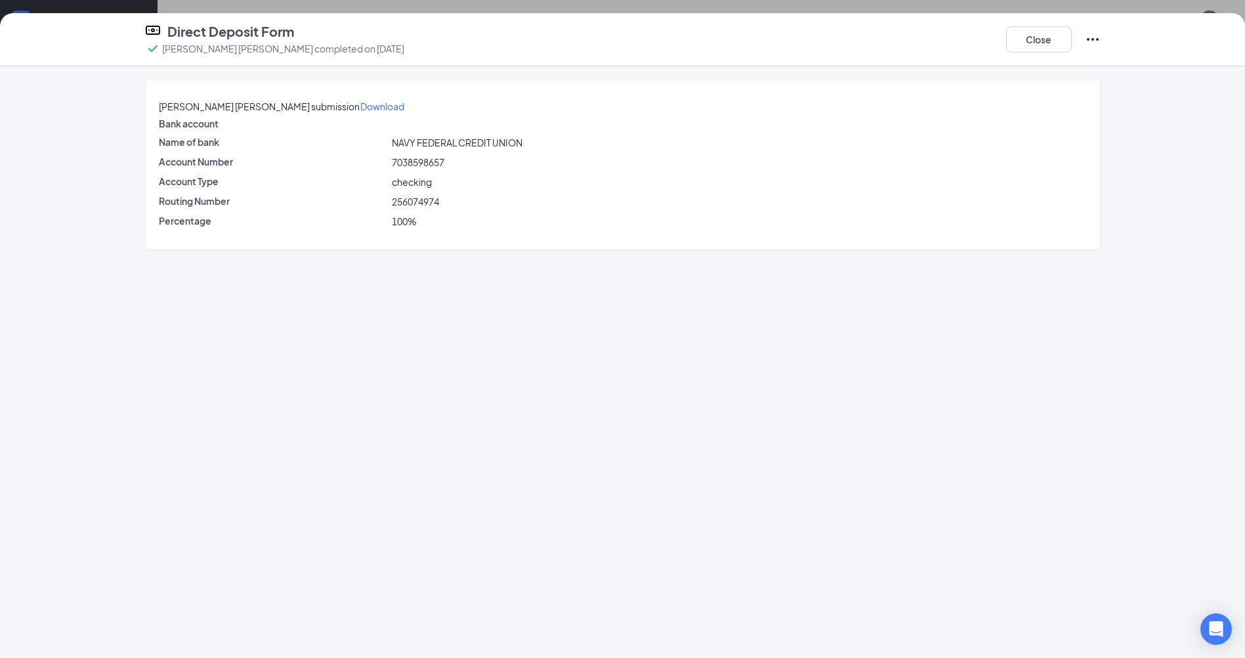
click at [735, 149] on div "NAVY FEDERAL CREDIT UNION" at bounding box center [739, 142] width 700 height 14
drag, startPoint x: 417, startPoint y: 173, endPoint x: 474, endPoint y: 176, distance: 57.2
click at [474, 169] on div "7038598657" at bounding box center [739, 162] width 700 height 14
drag, startPoint x: 474, startPoint y: 176, endPoint x: 456, endPoint y: 177, distance: 18.4
copy span "7038598657"
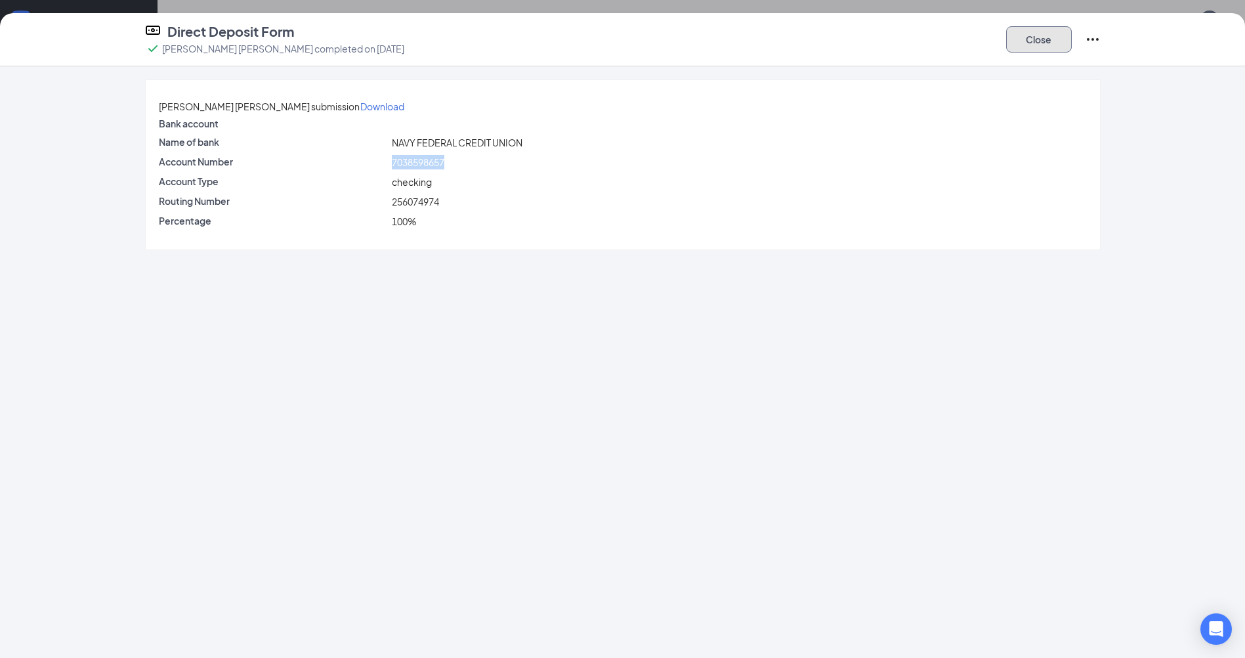
click at [1048, 37] on button "Close" at bounding box center [1039, 39] width 66 height 26
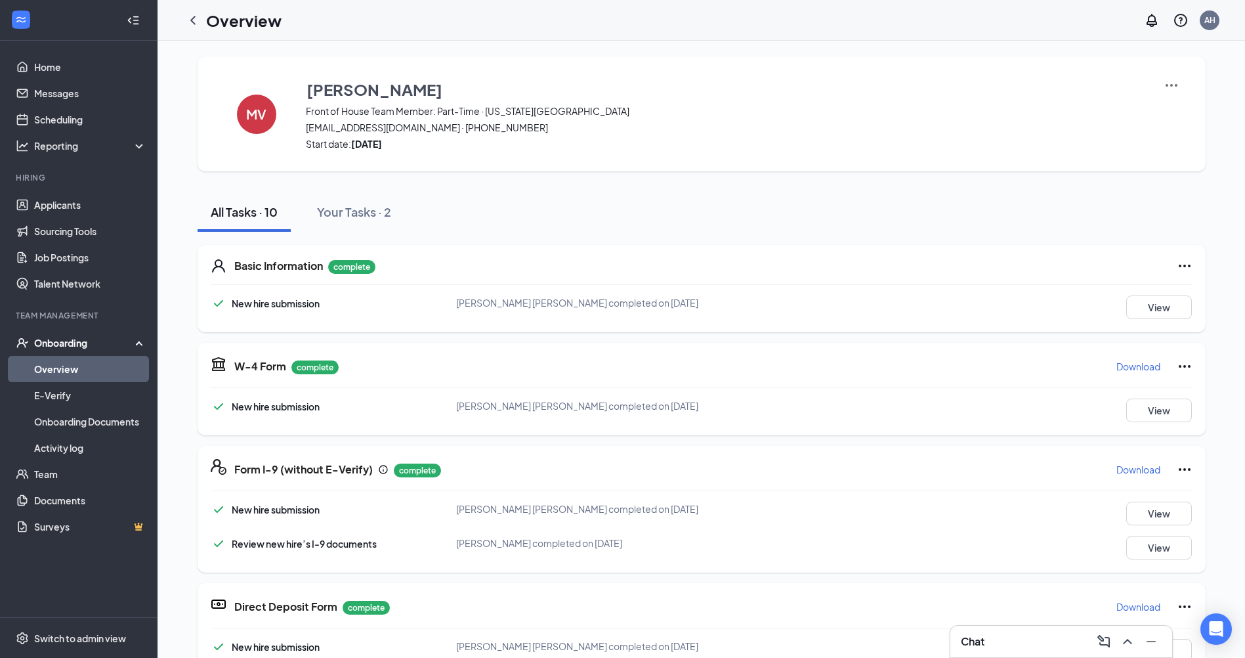
click at [53, 335] on div "Onboarding" at bounding box center [79, 343] width 158 height 26
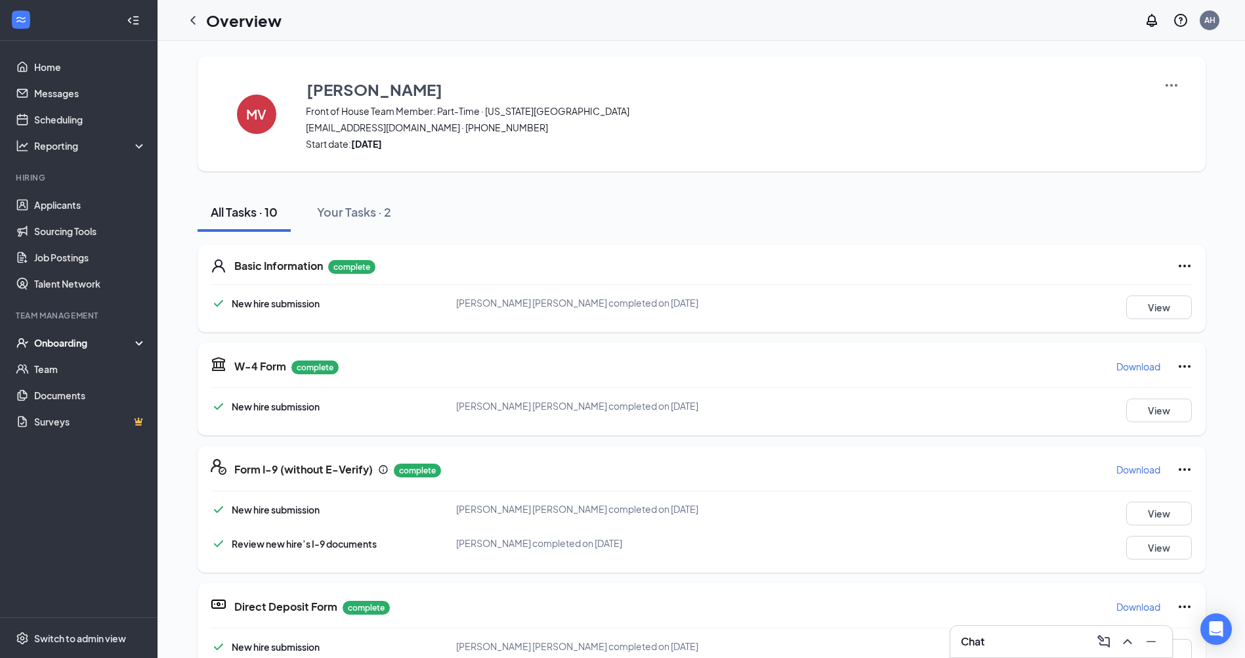
click at [49, 345] on div "Onboarding" at bounding box center [84, 342] width 101 height 13
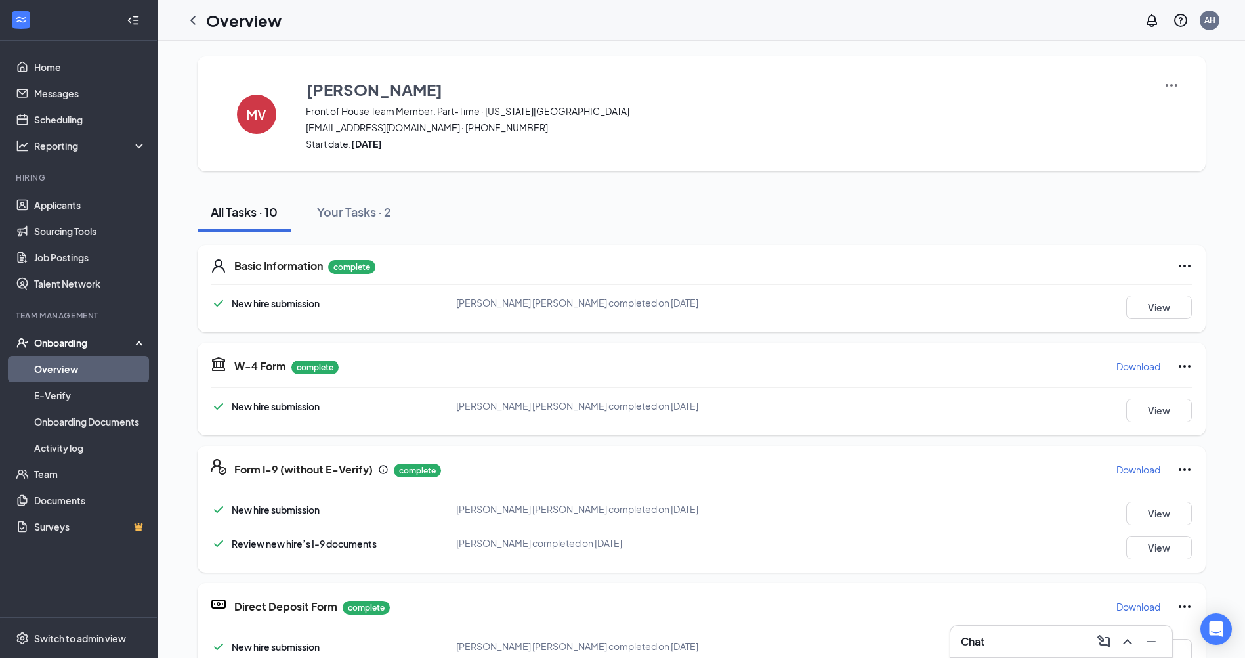
click at [48, 364] on link "Overview" at bounding box center [90, 369] width 112 height 26
